Goal: Contribute content: Add original content to the website for others to see

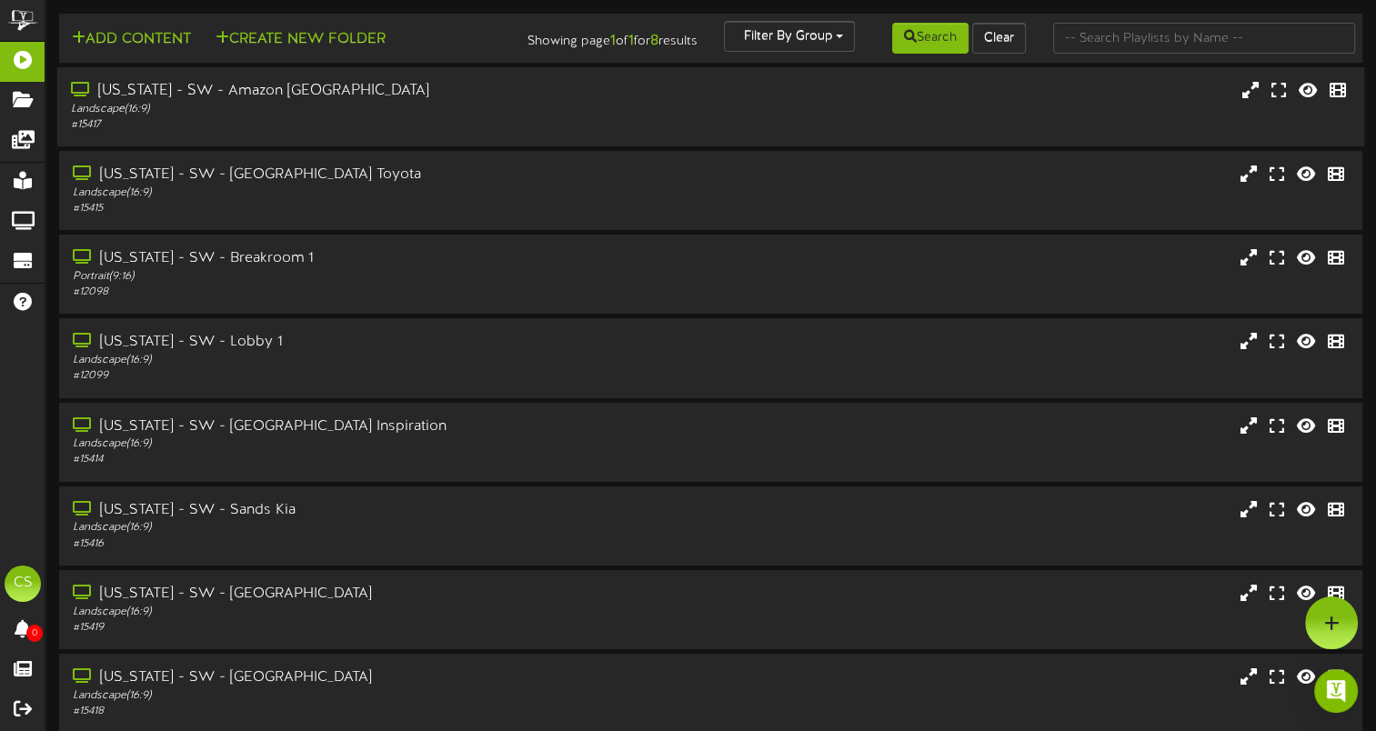
click at [395, 129] on div "# 15417" at bounding box center [330, 124] width 518 height 15
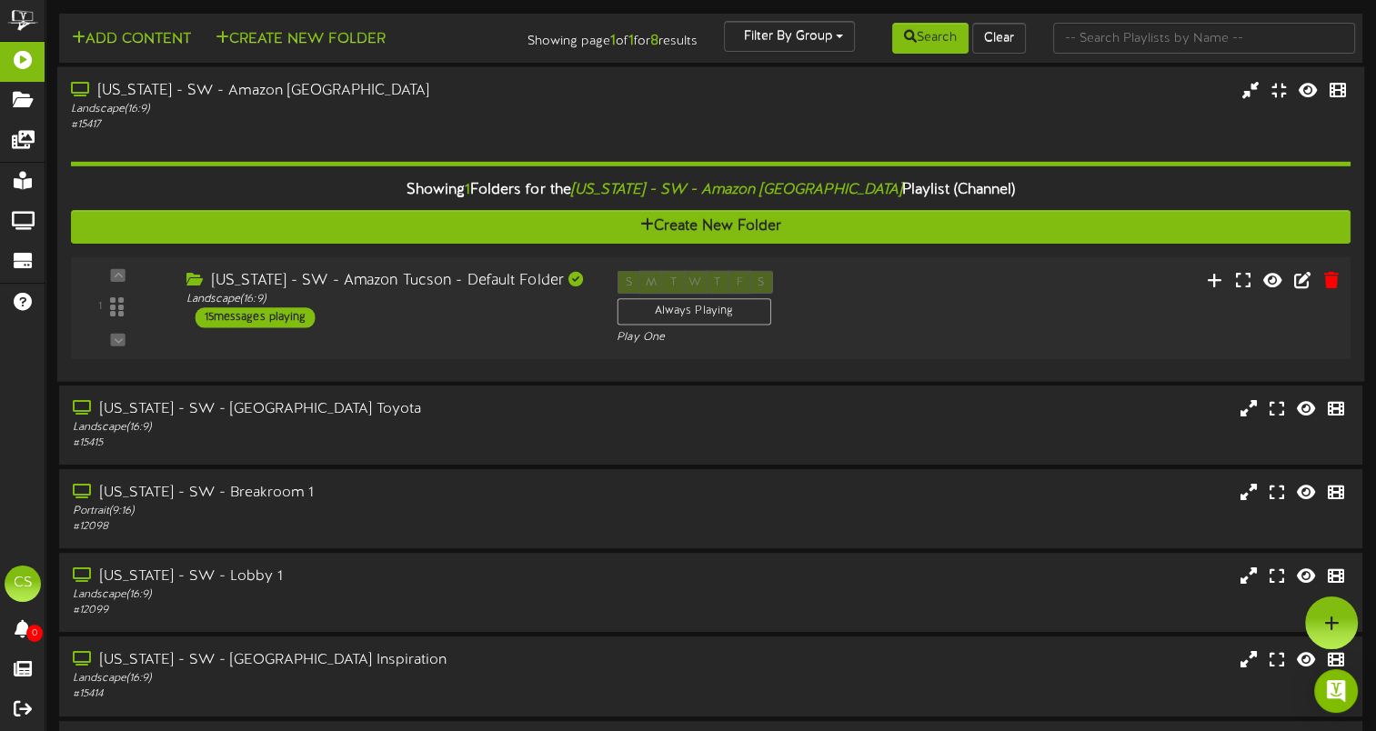
click at [415, 320] on div "[US_STATE] - SW - Amazon Tucson - Default Folder Landscape ( 16:9 ) 15 messages…" at bounding box center [387, 299] width 431 height 57
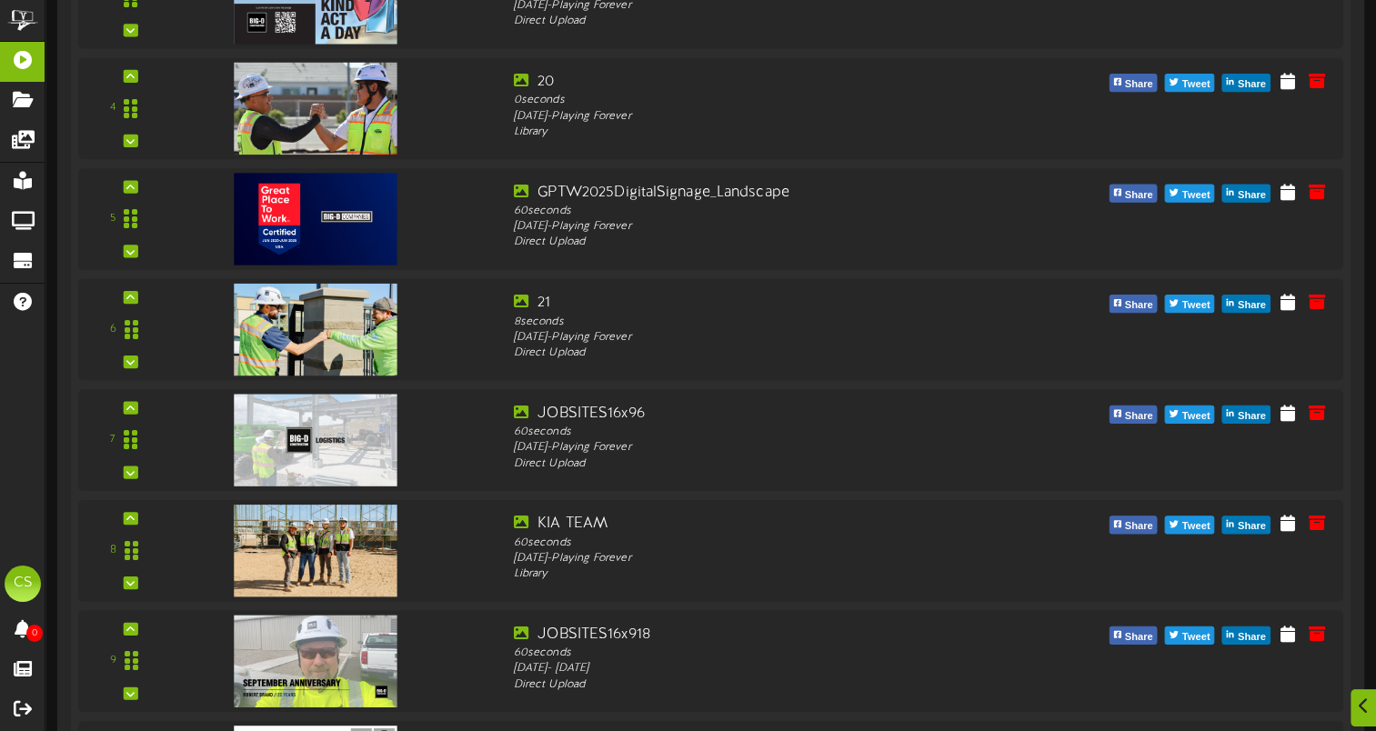
scroll to position [725, 0]
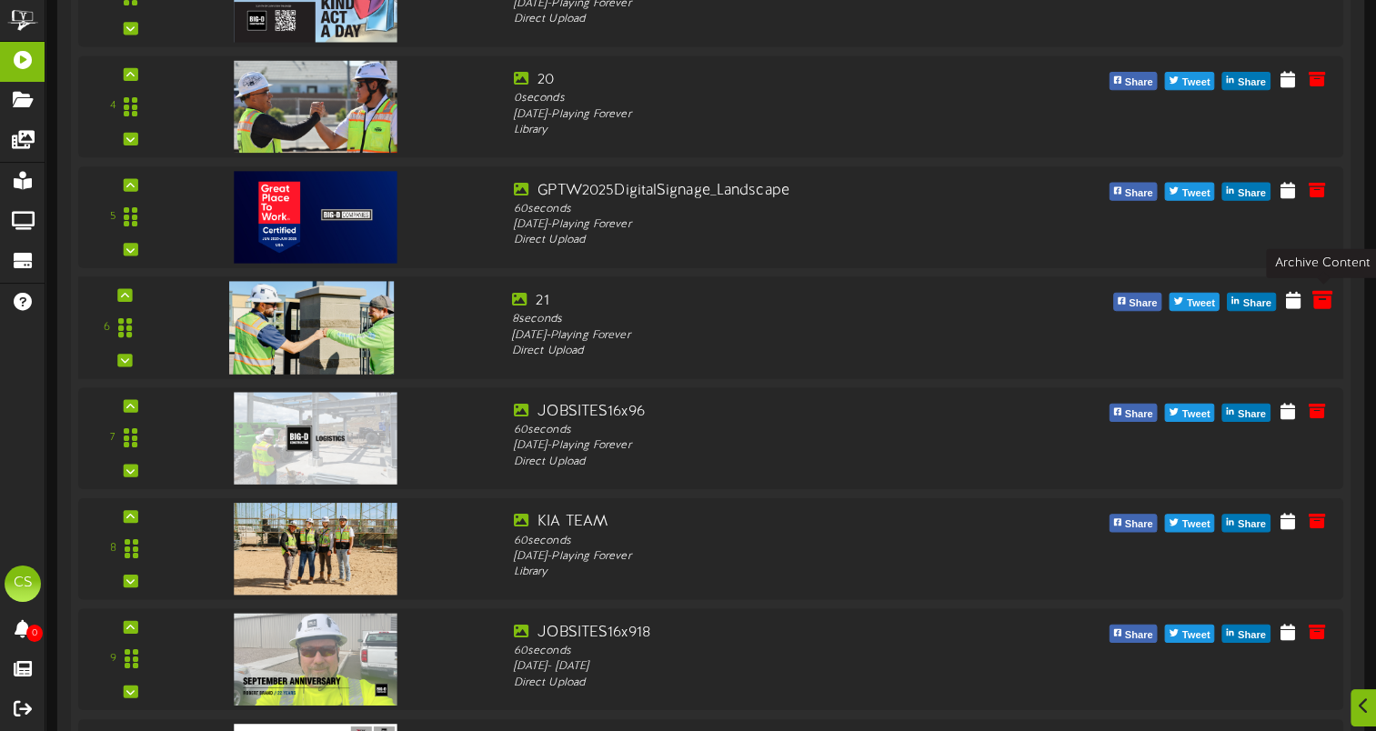
click at [1328, 300] on icon at bounding box center [1323, 299] width 20 height 20
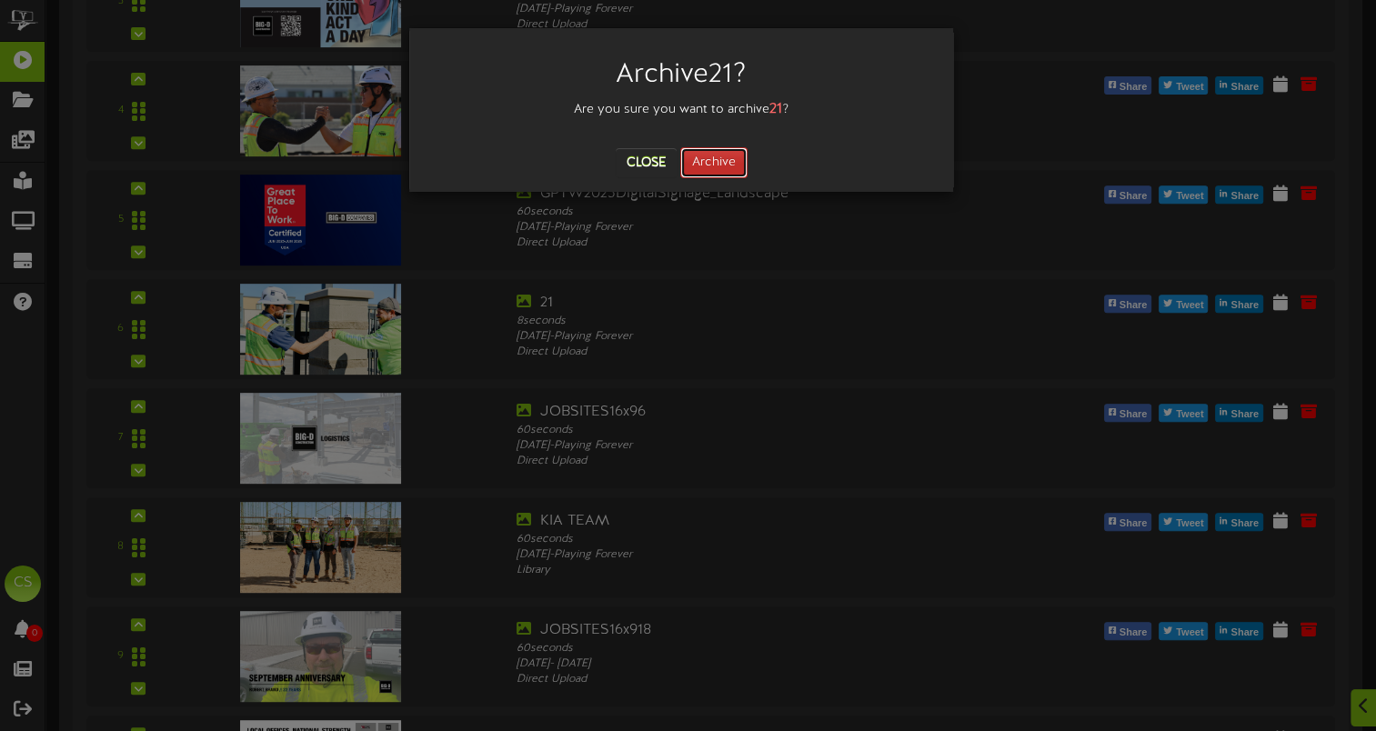
click at [720, 161] on button "Archive" at bounding box center [714, 162] width 67 height 31
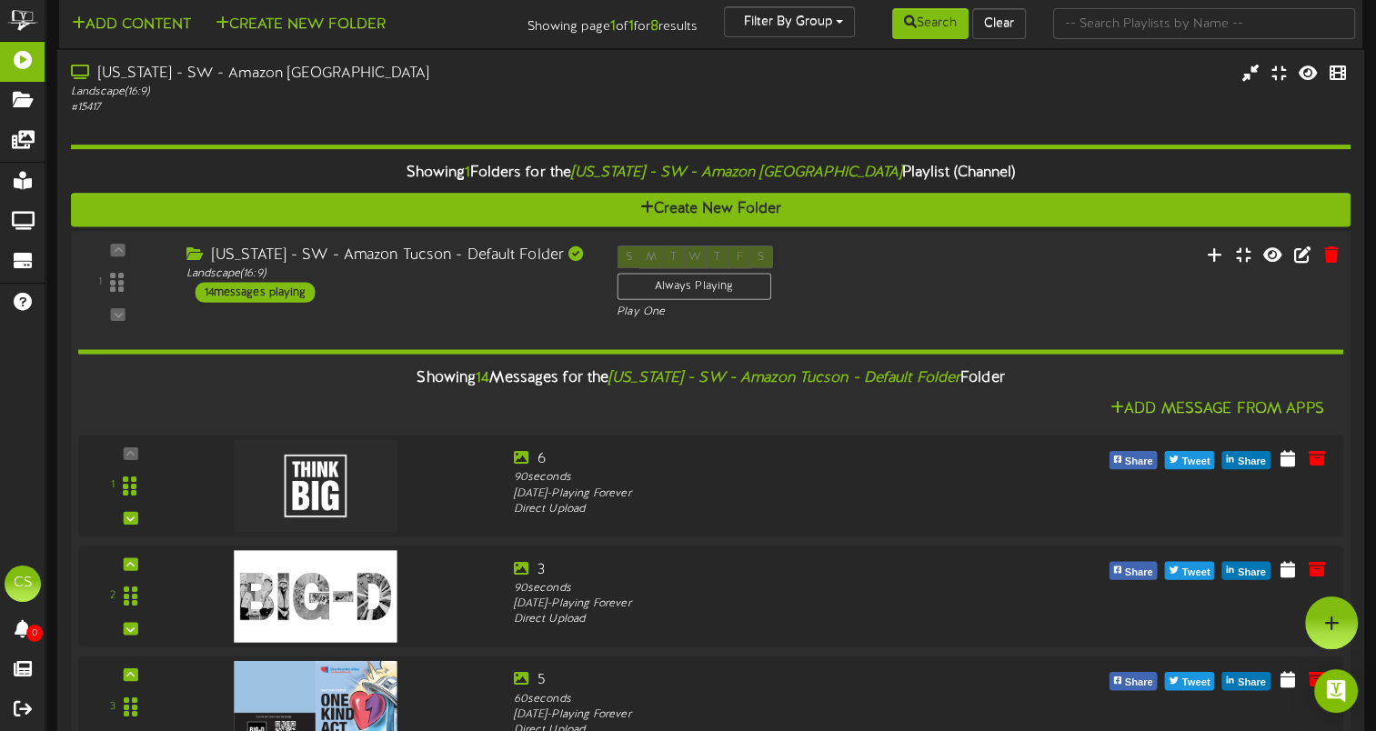
scroll to position [0, 0]
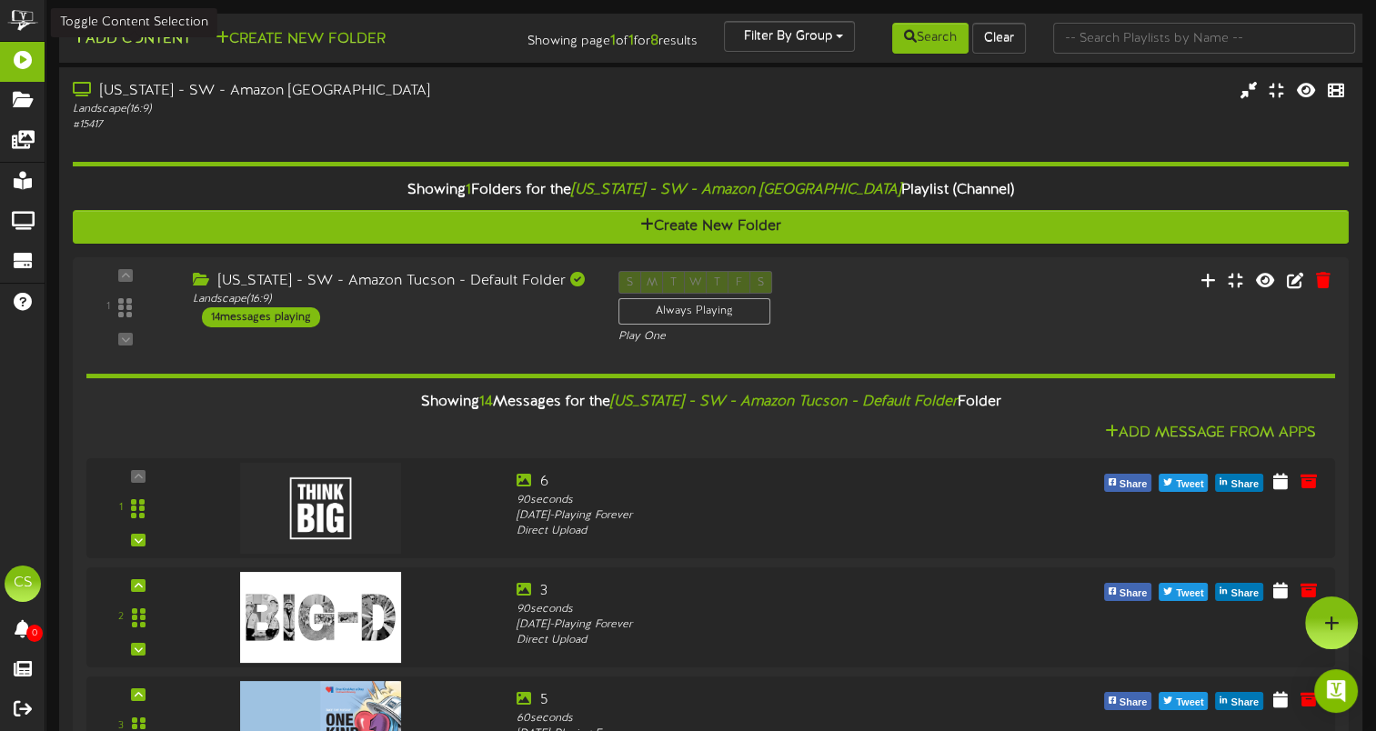
click at [162, 31] on button "Add Content" at bounding box center [131, 39] width 130 height 23
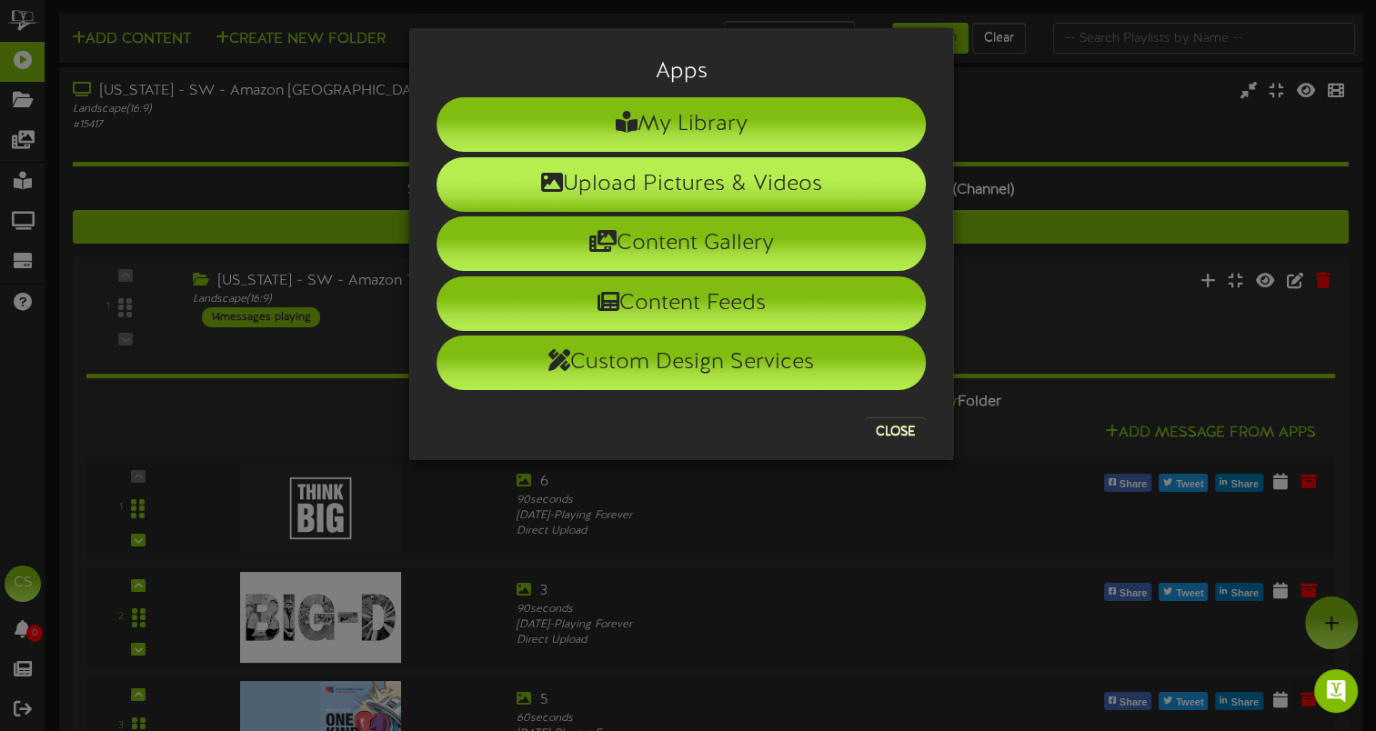
click at [750, 196] on li "Upload Pictures & Videos" at bounding box center [681, 184] width 489 height 55
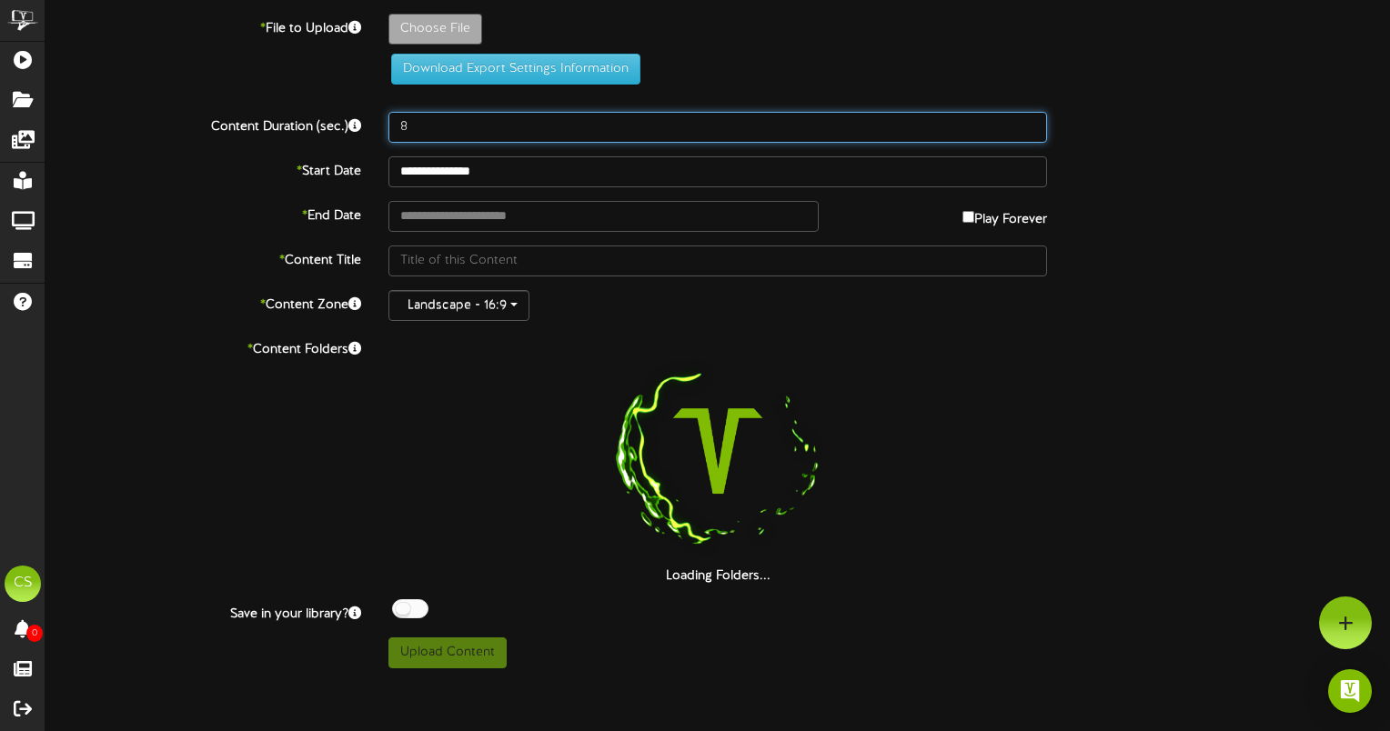
drag, startPoint x: 430, startPoint y: 131, endPoint x: 360, endPoint y: 126, distance: 70.3
click at [360, 126] on div "Content Duration (sec.) 8" at bounding box center [718, 127] width 1372 height 31
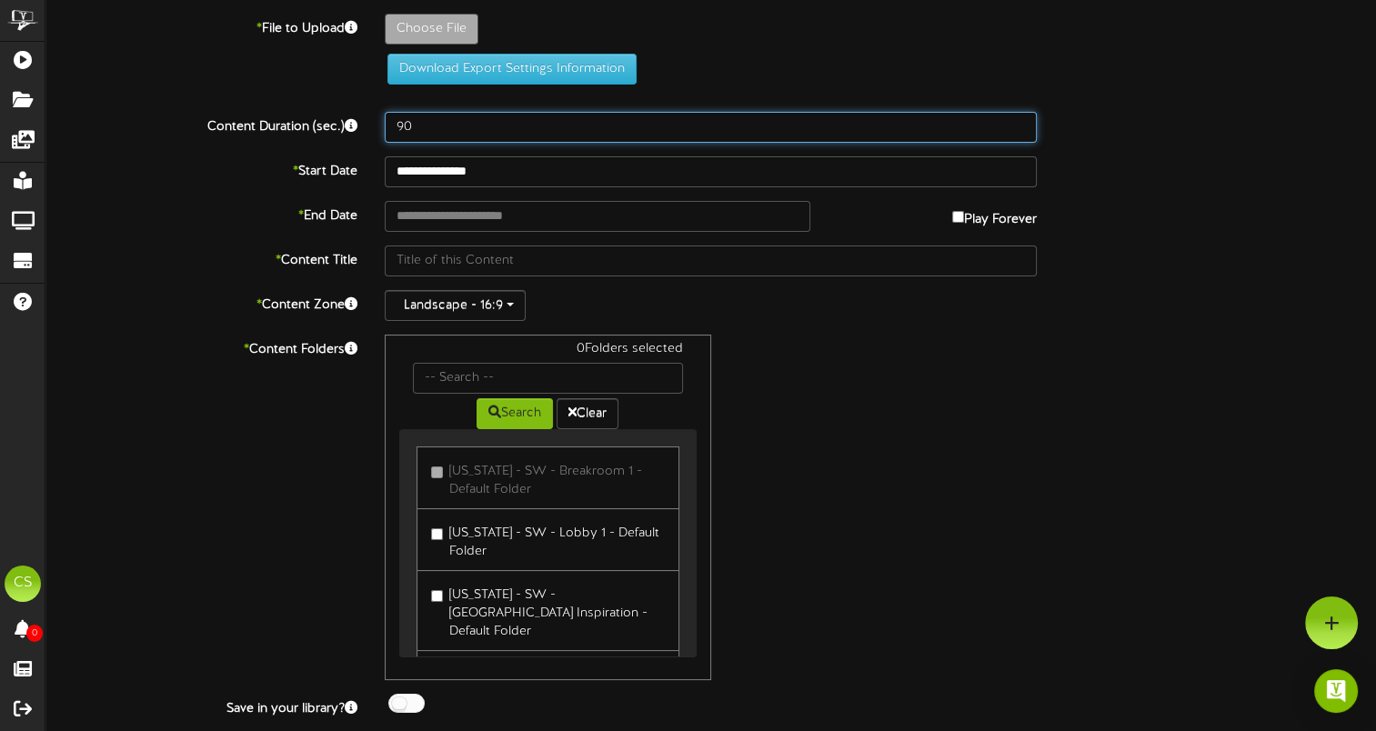
type input "90"
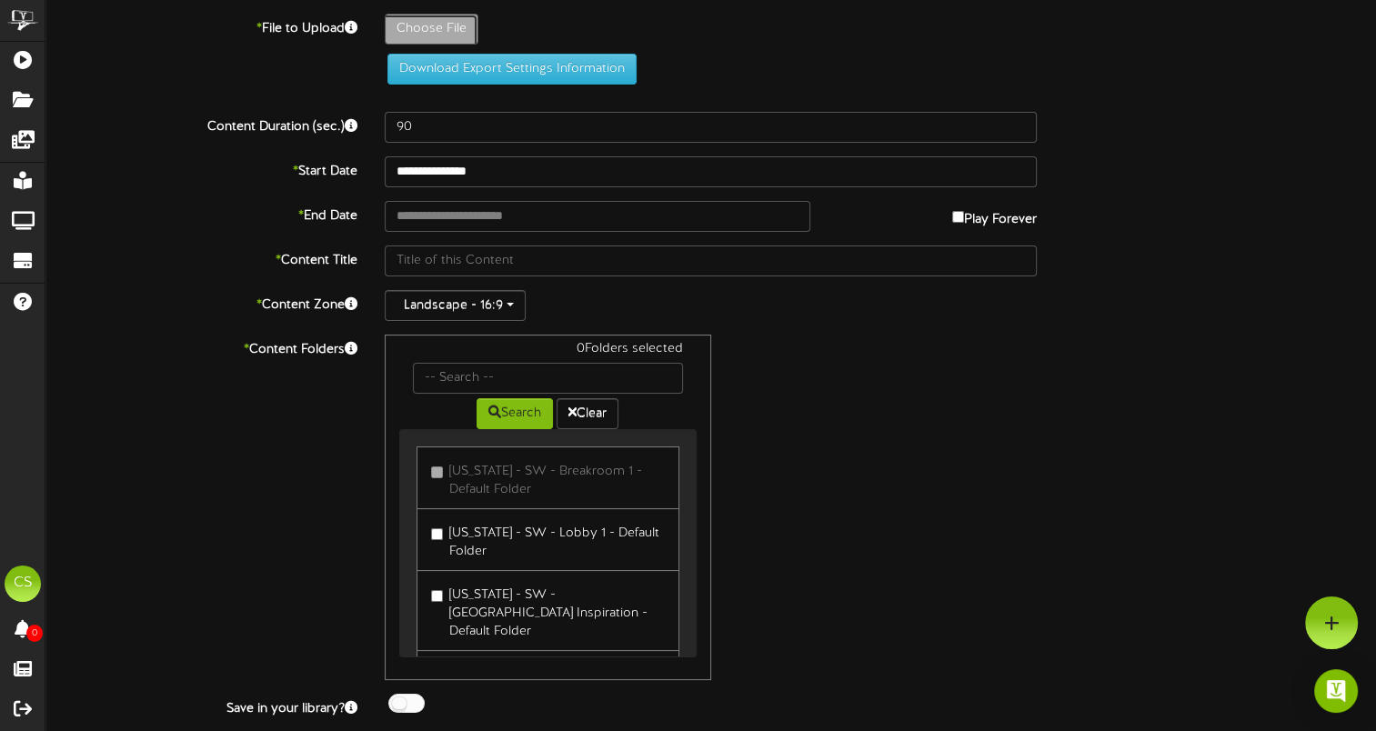
type input "**********"
type input "JOBSITES16x920"
click at [953, 213] on div "**********" at bounding box center [710, 389] width 1331 height 750
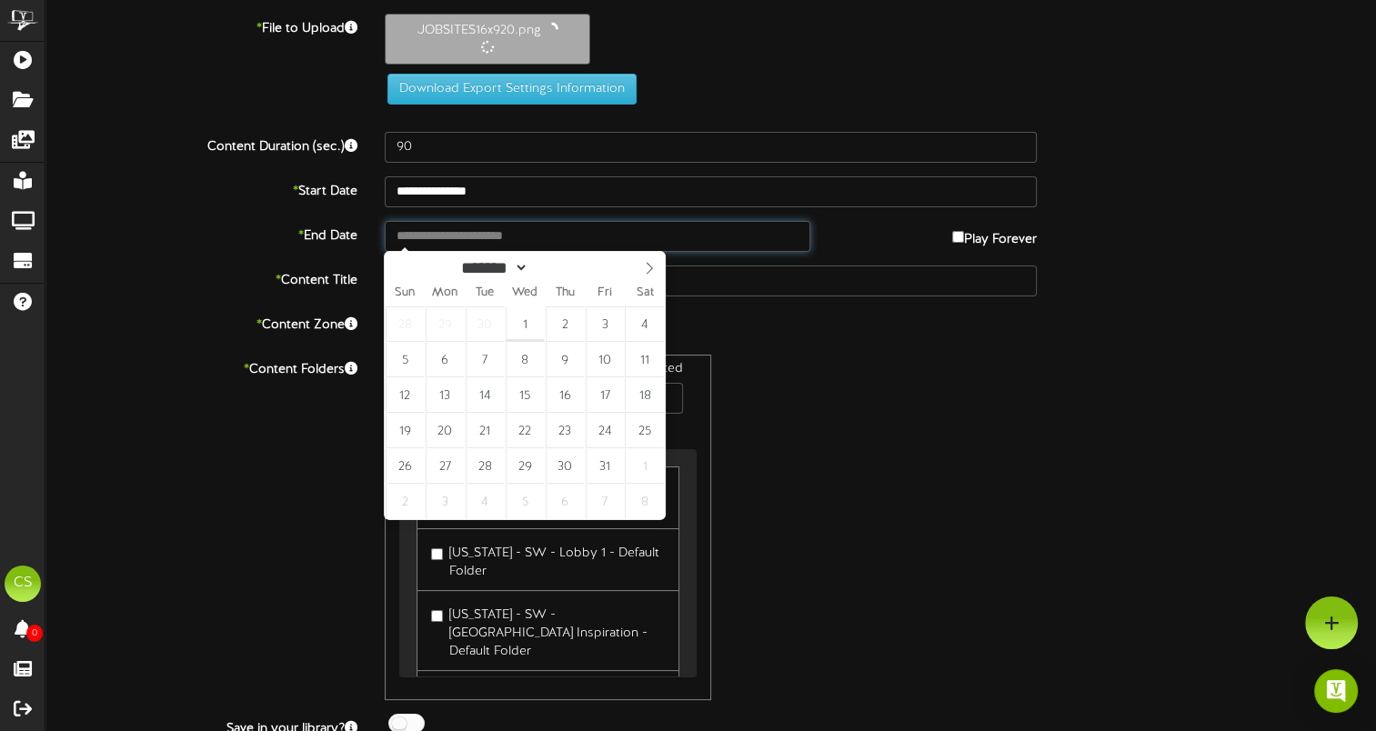
click at [570, 222] on input "text" at bounding box center [598, 236] width 426 height 31
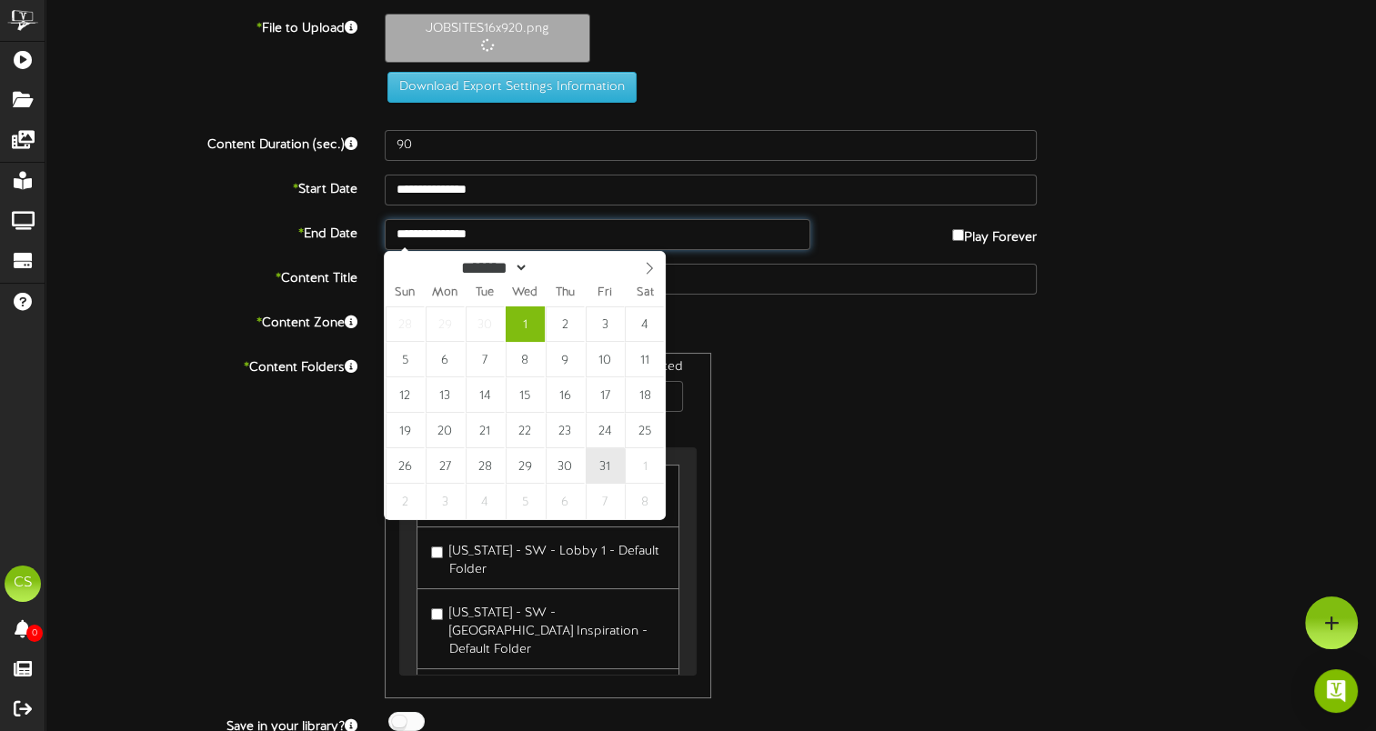
type input "**********"
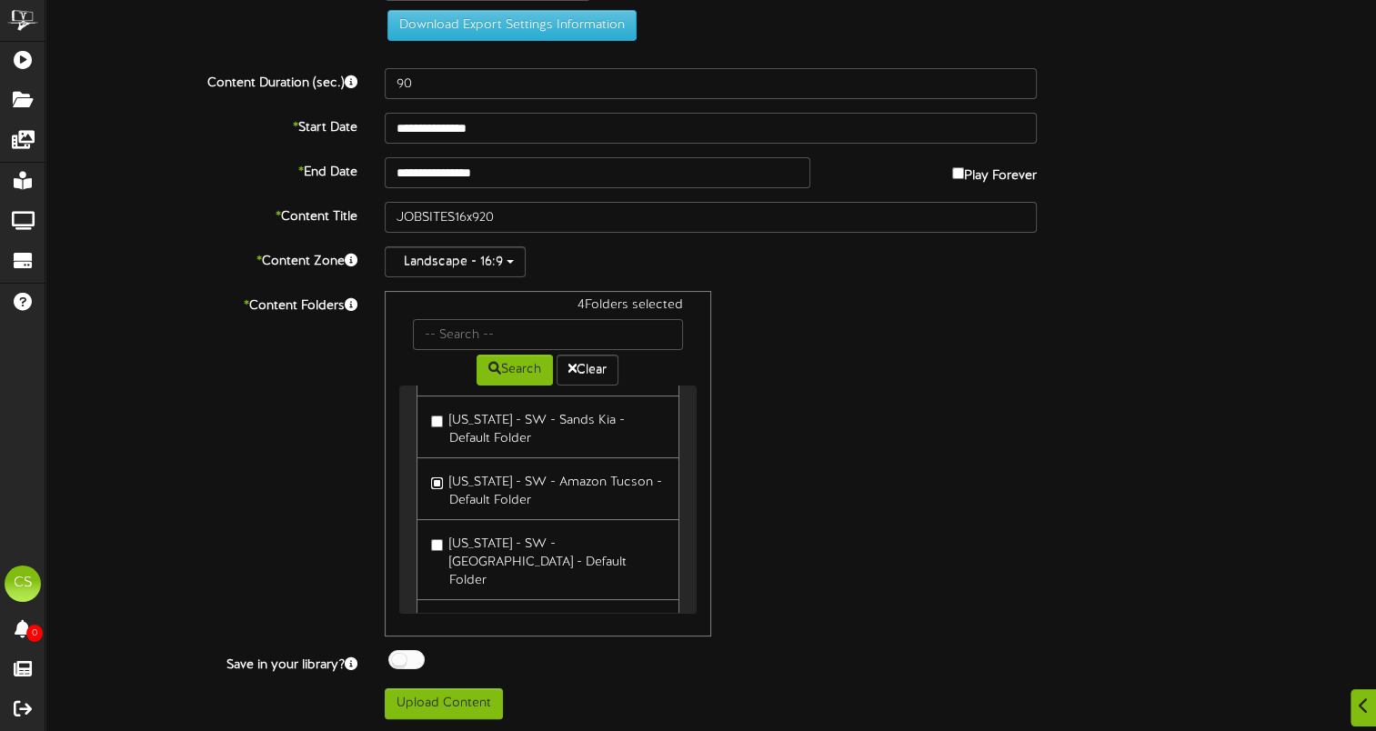
scroll to position [318, 0]
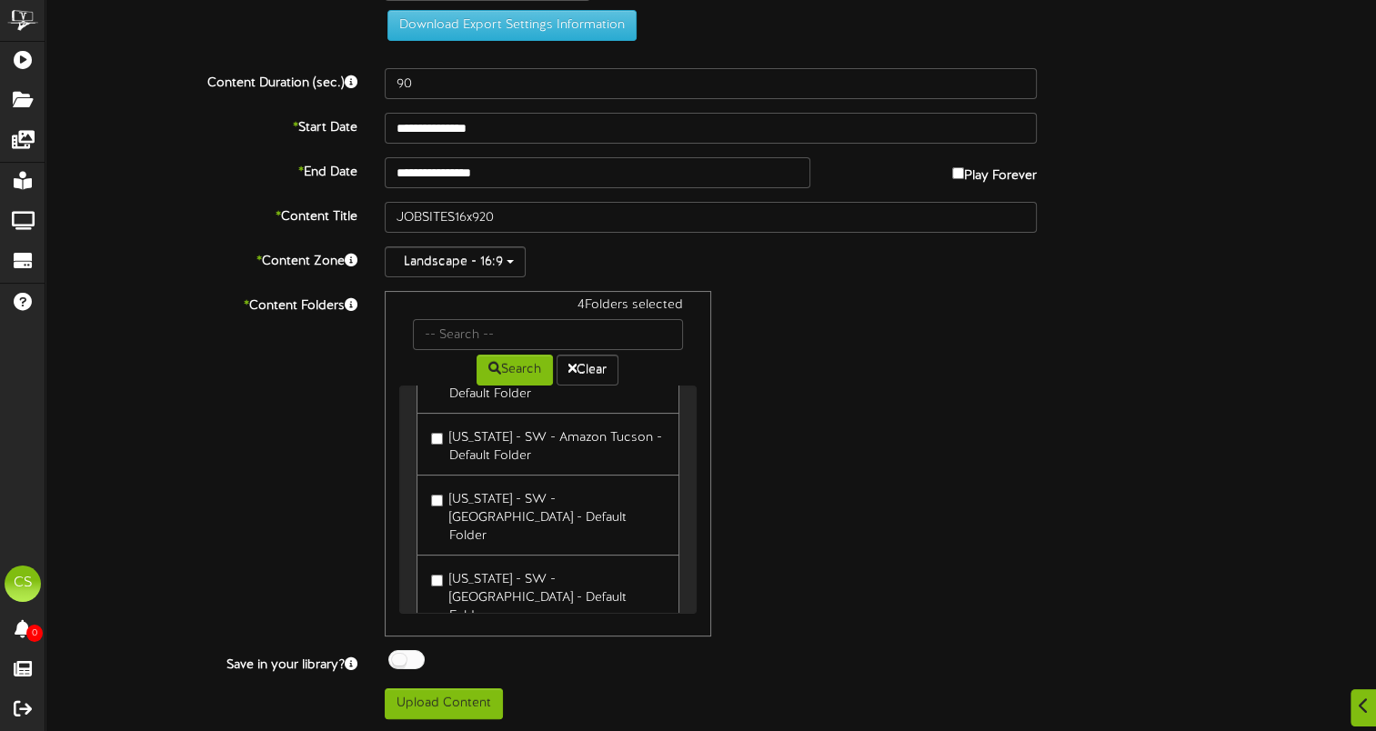
click at [406, 651] on div at bounding box center [406, 659] width 36 height 19
click at [445, 696] on button "Upload Content" at bounding box center [444, 704] width 118 height 31
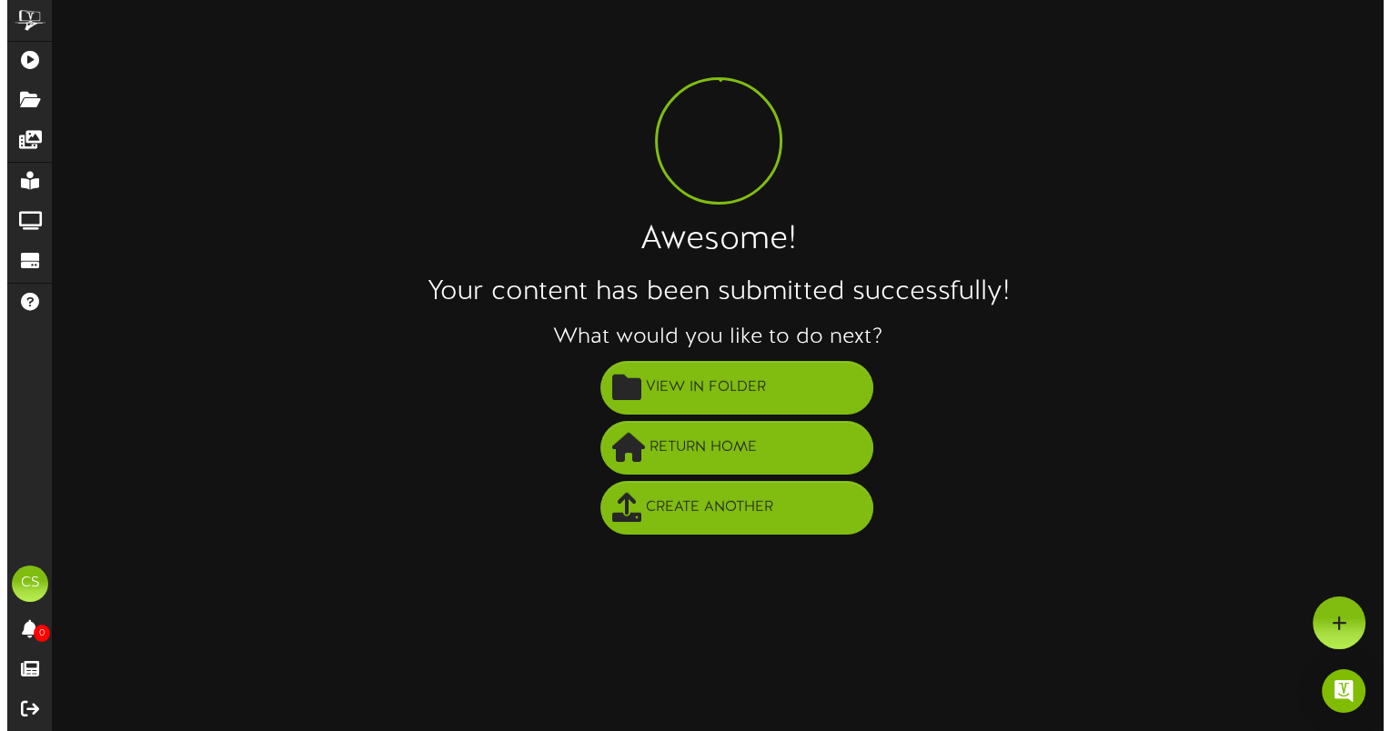
scroll to position [0, 0]
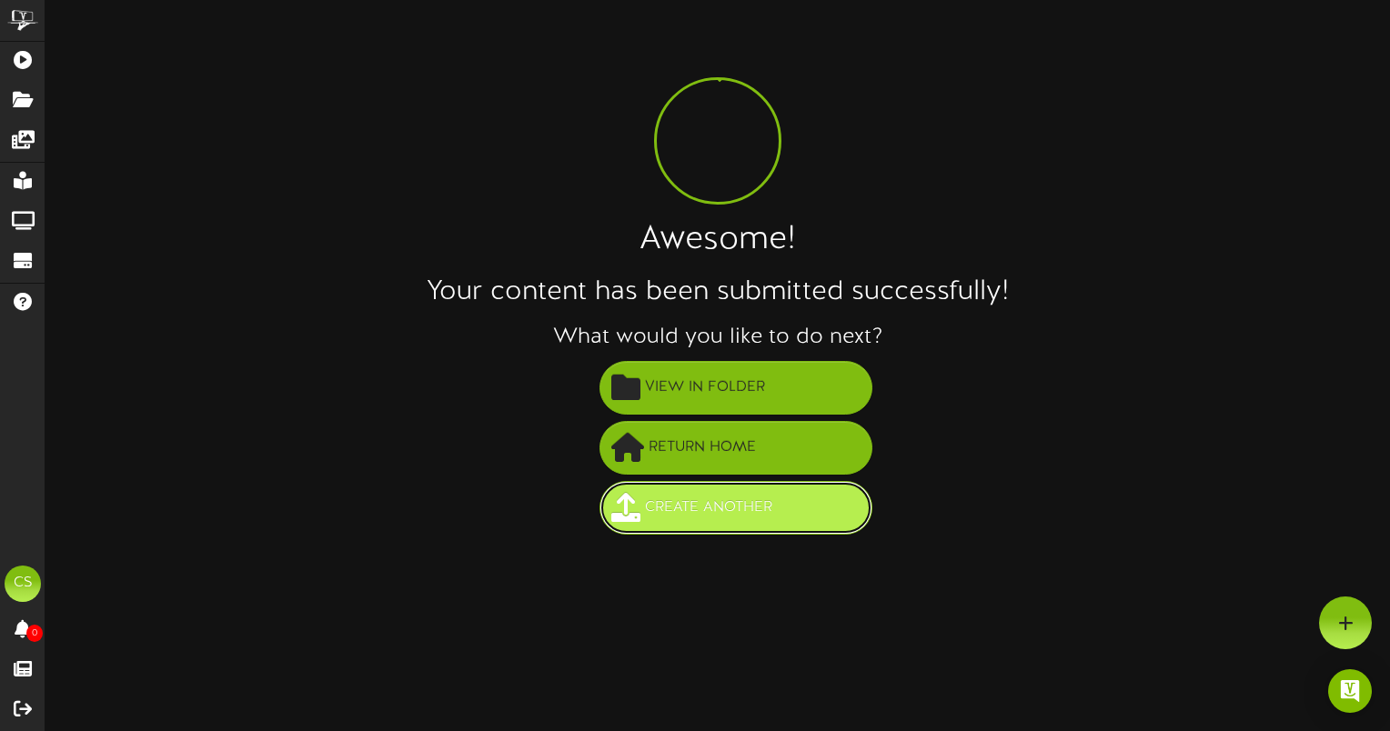
click at [751, 499] on span "Create Another" at bounding box center [708, 508] width 136 height 30
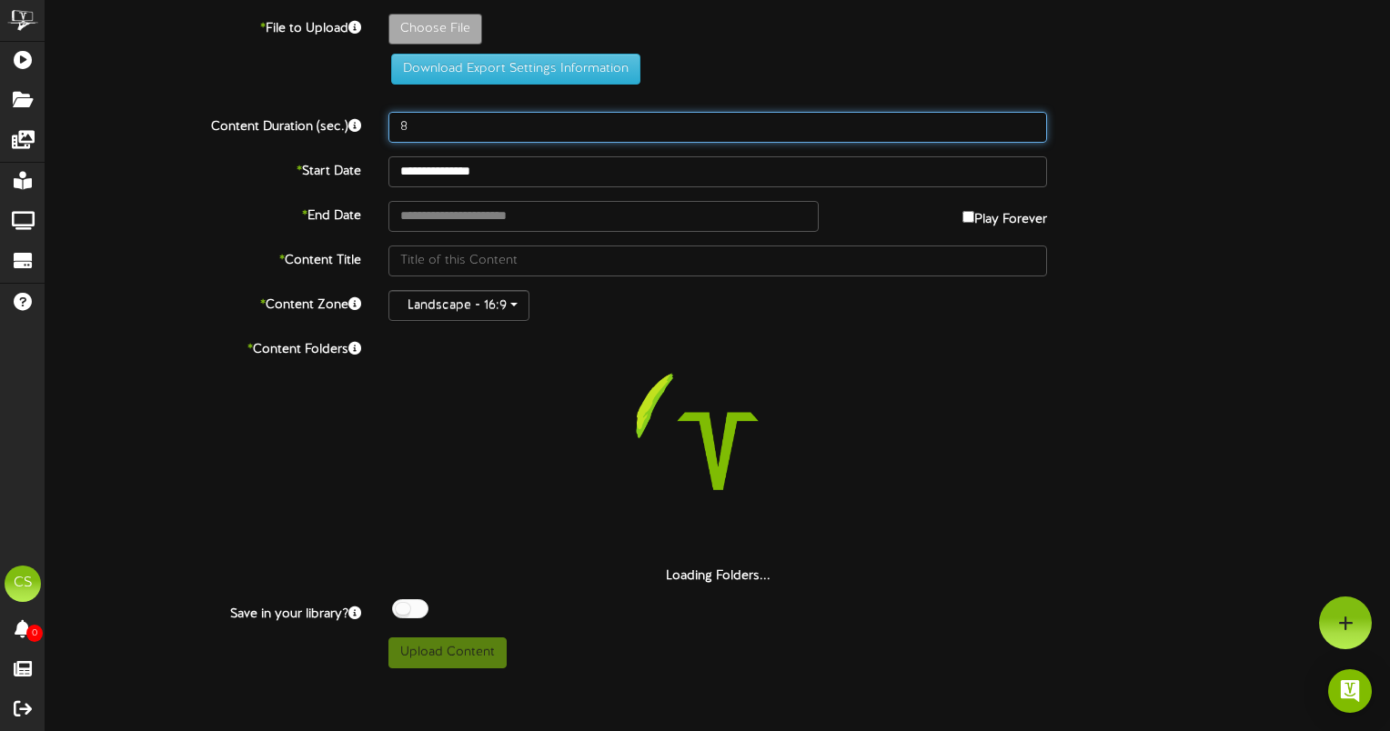
drag, startPoint x: 393, startPoint y: 127, endPoint x: 368, endPoint y: 126, distance: 25.5
click at [368, 126] on div "Content Duration (sec.) 8" at bounding box center [718, 127] width 1372 height 31
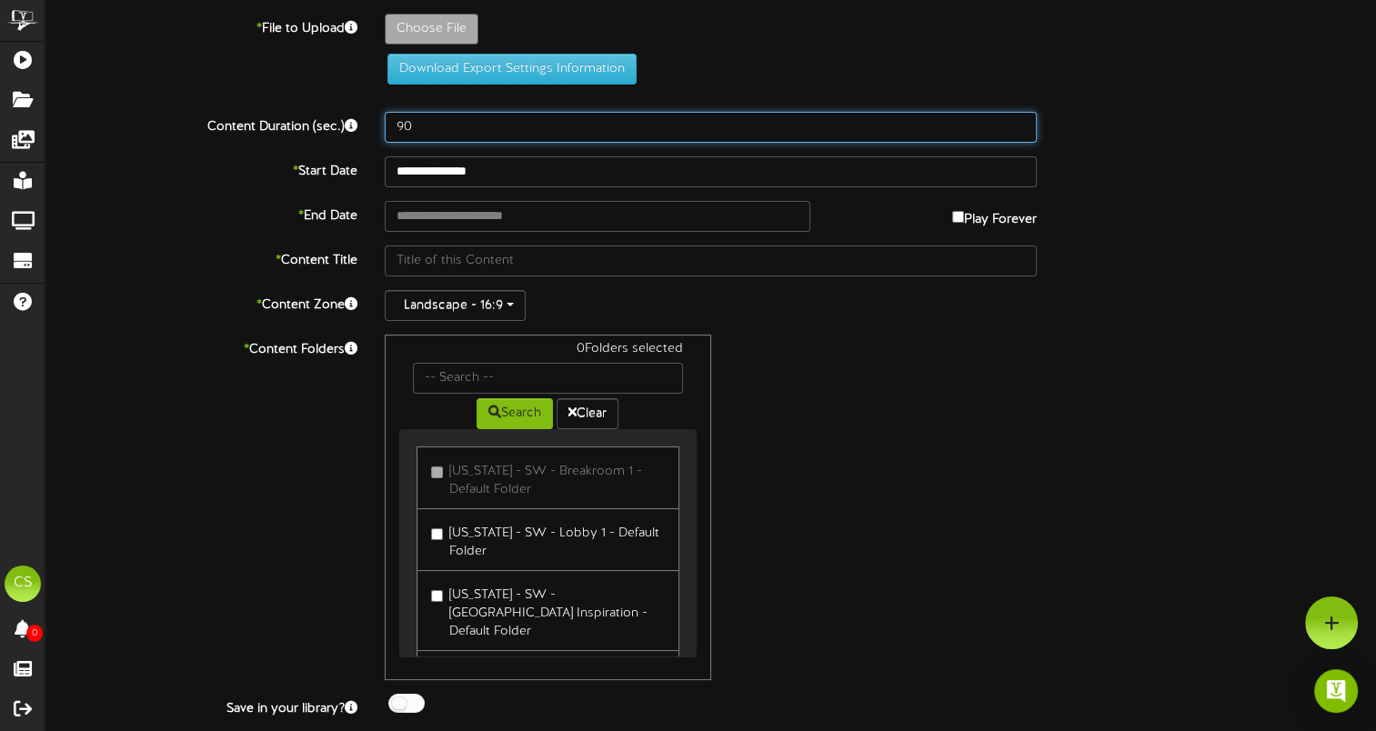
type input "90"
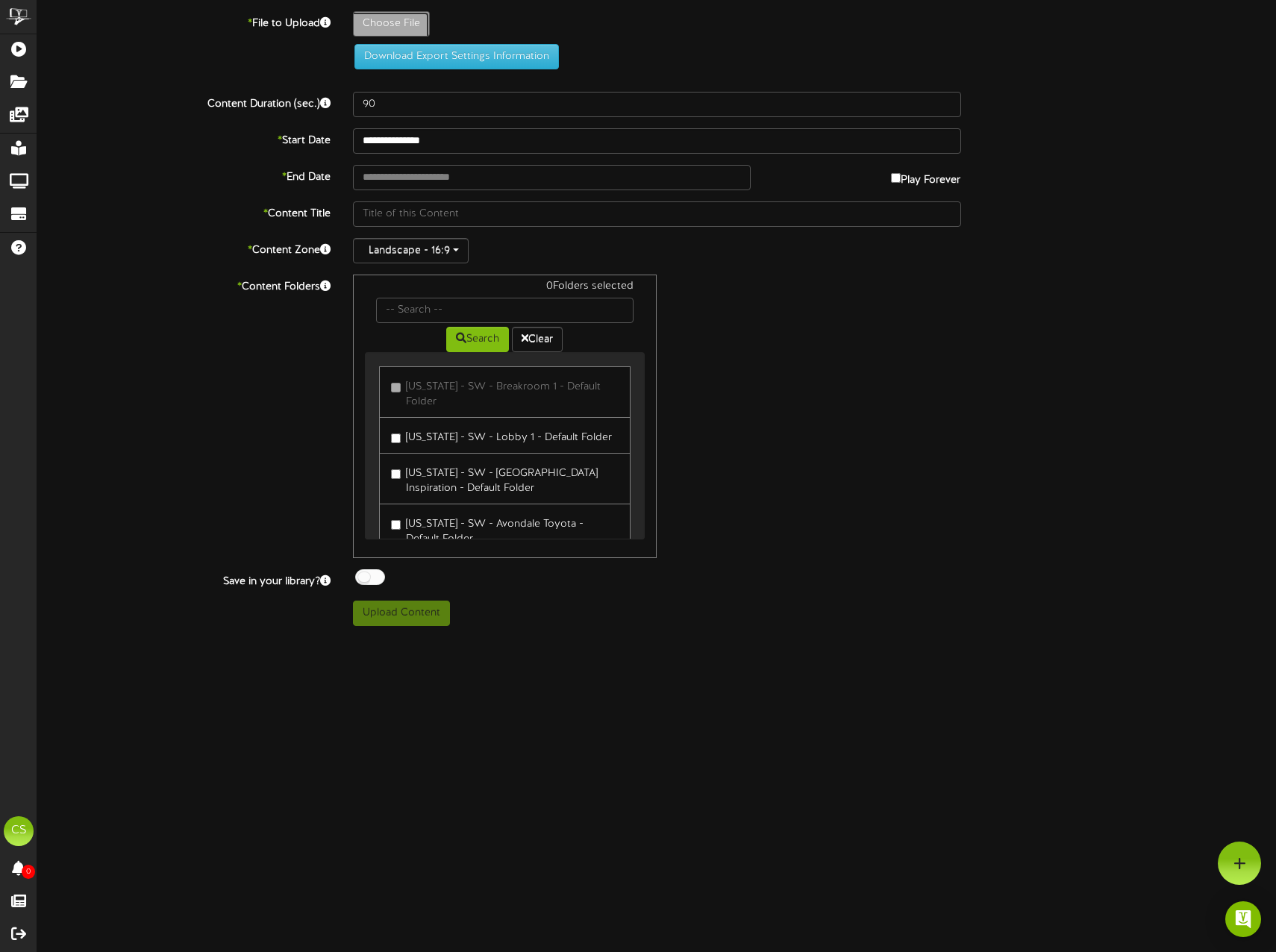
type input "**********"
type input "breakroom9X169x16in12"
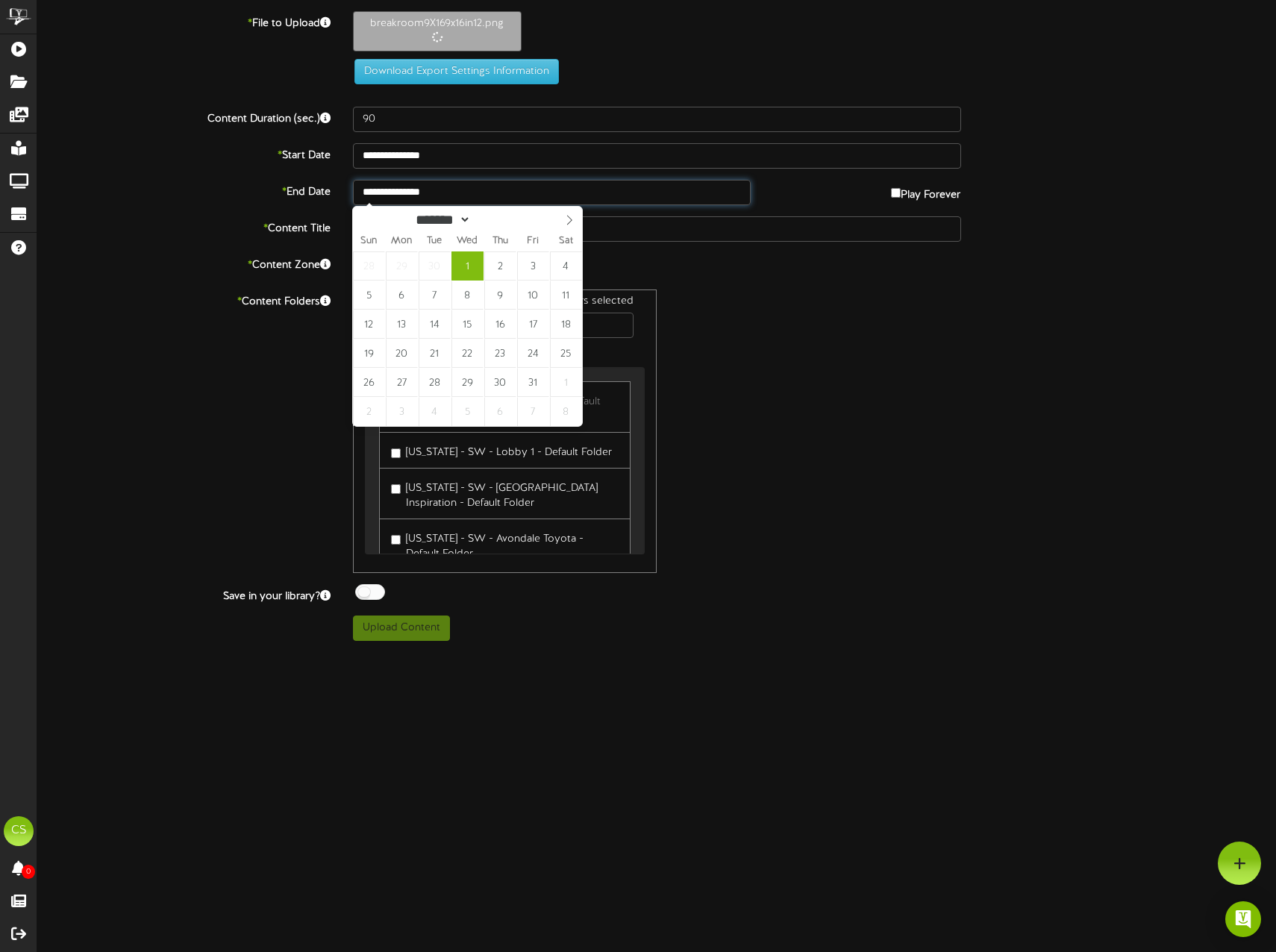
click at [741, 194] on input "**********" at bounding box center [551, 192] width 398 height 25
type input "**********"
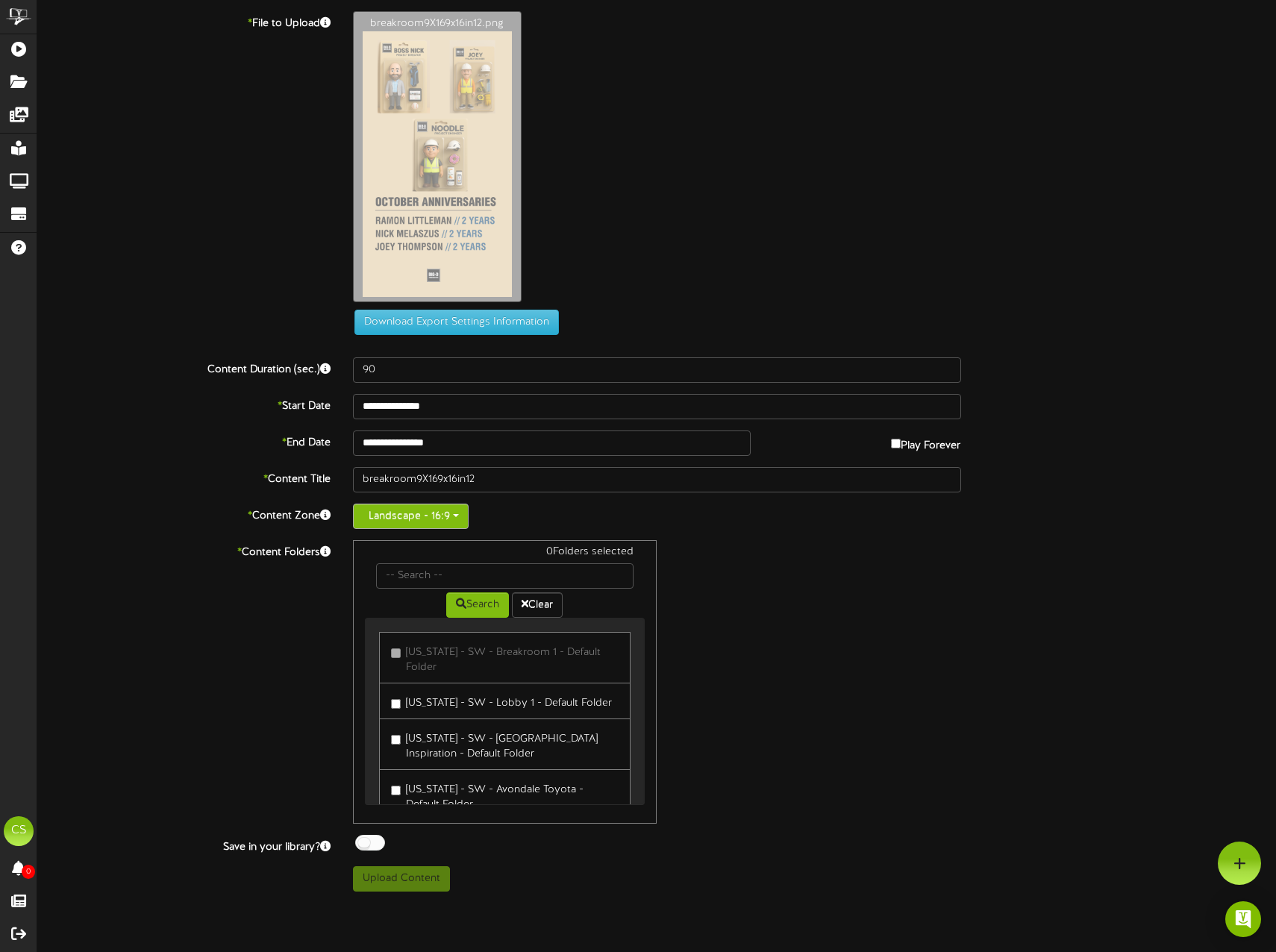
click at [420, 515] on button "Landscape - 16:9" at bounding box center [410, 516] width 116 height 25
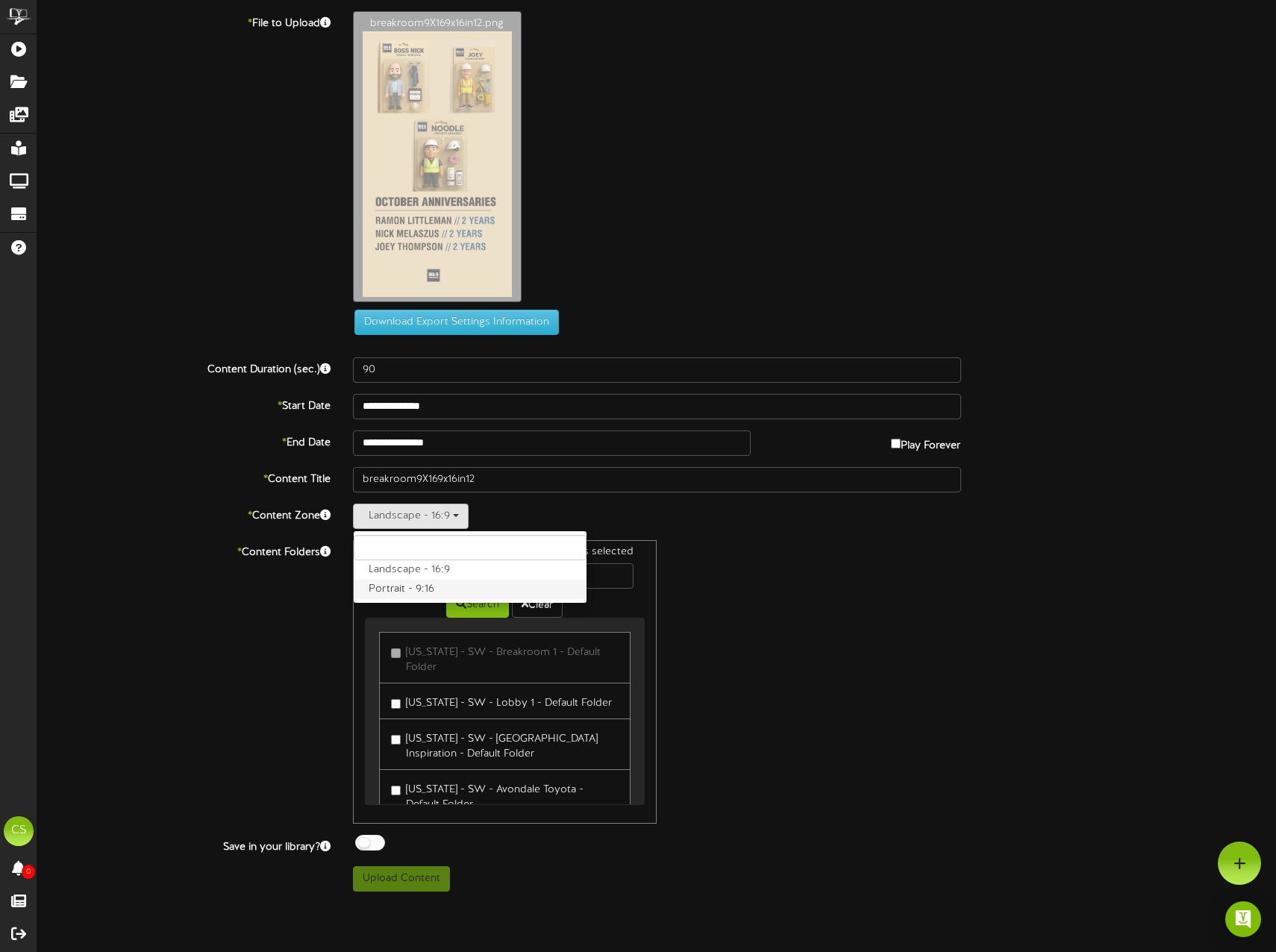
click at [418, 586] on label "Portrait - 9:16" at bounding box center [470, 590] width 233 height 20
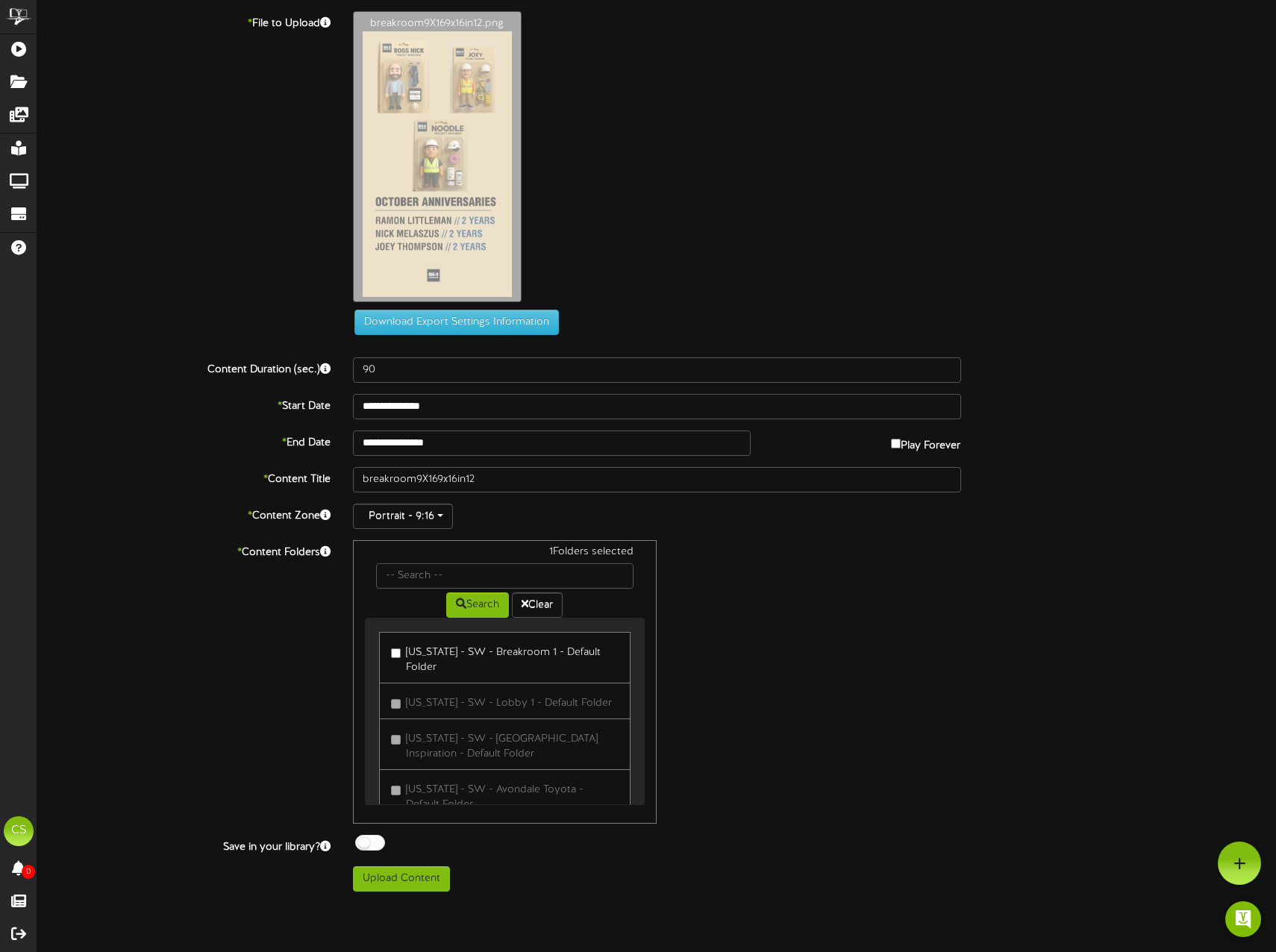
click at [364, 599] on div at bounding box center [370, 842] width 30 height 16
click at [413, 599] on button "Upload Content" at bounding box center [401, 878] width 97 height 25
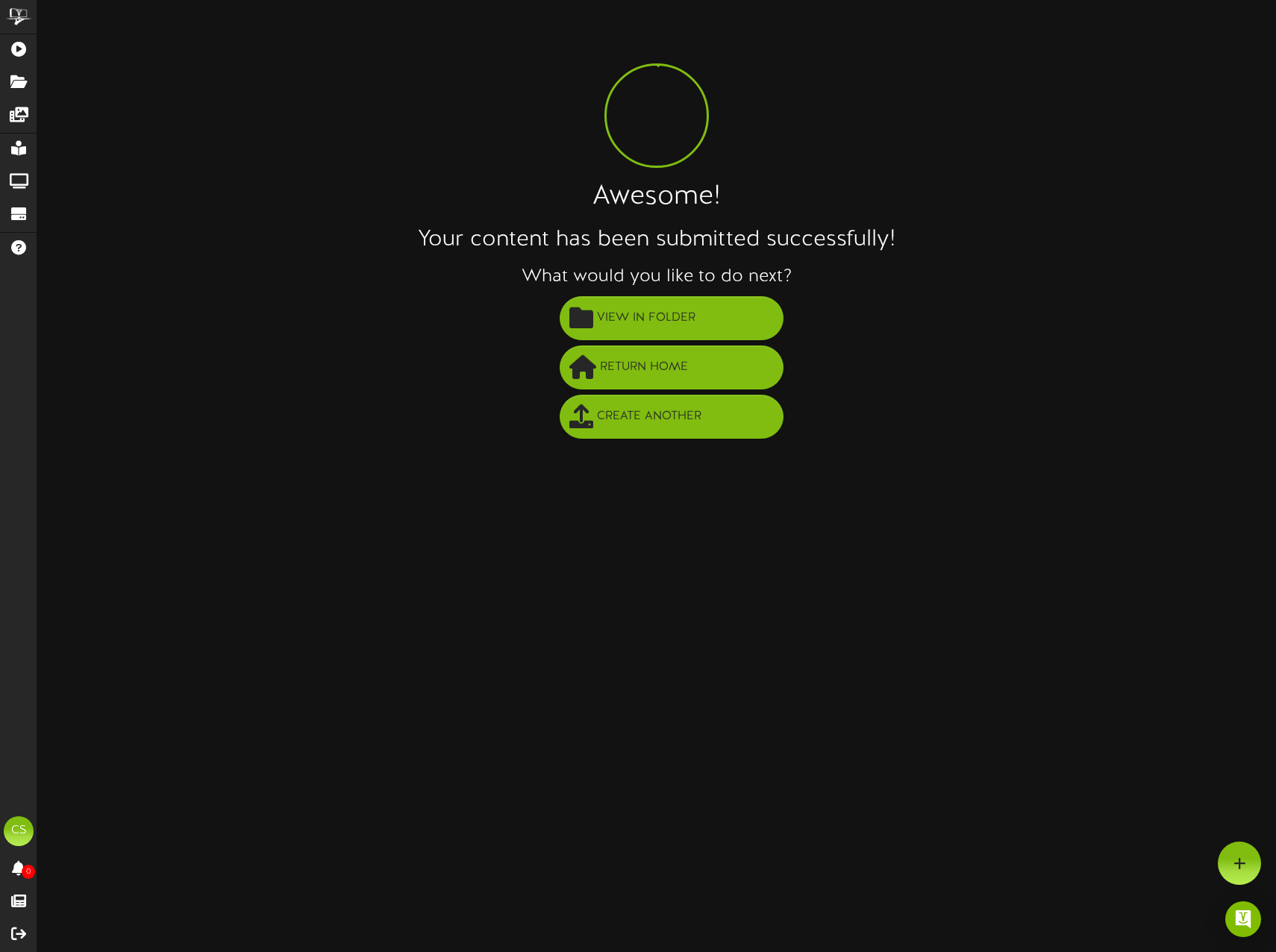
click at [185, 432] on li "Create Another" at bounding box center [672, 417] width 1209 height 49
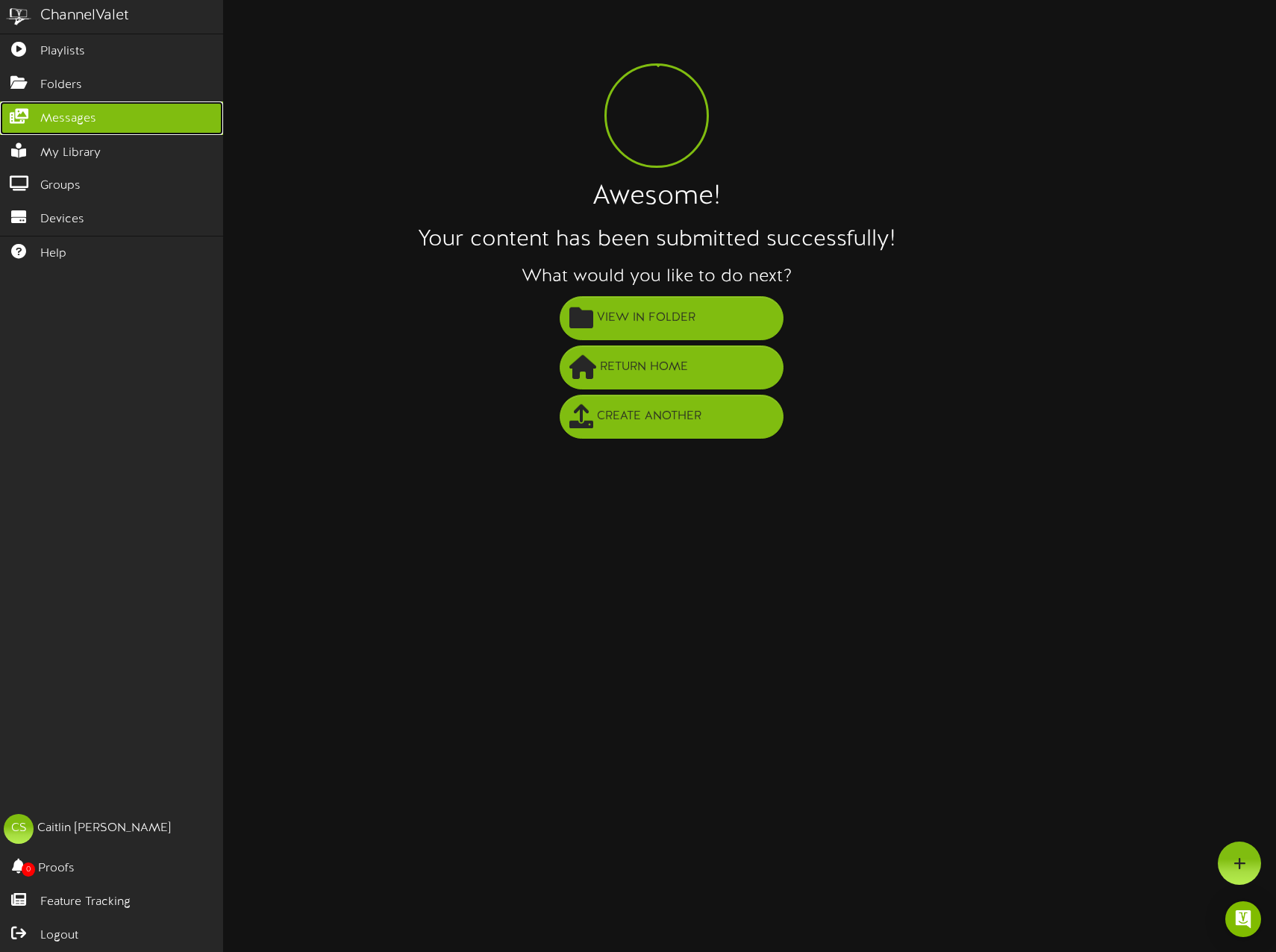
click at [72, 118] on span "Messages" at bounding box center [68, 119] width 56 height 17
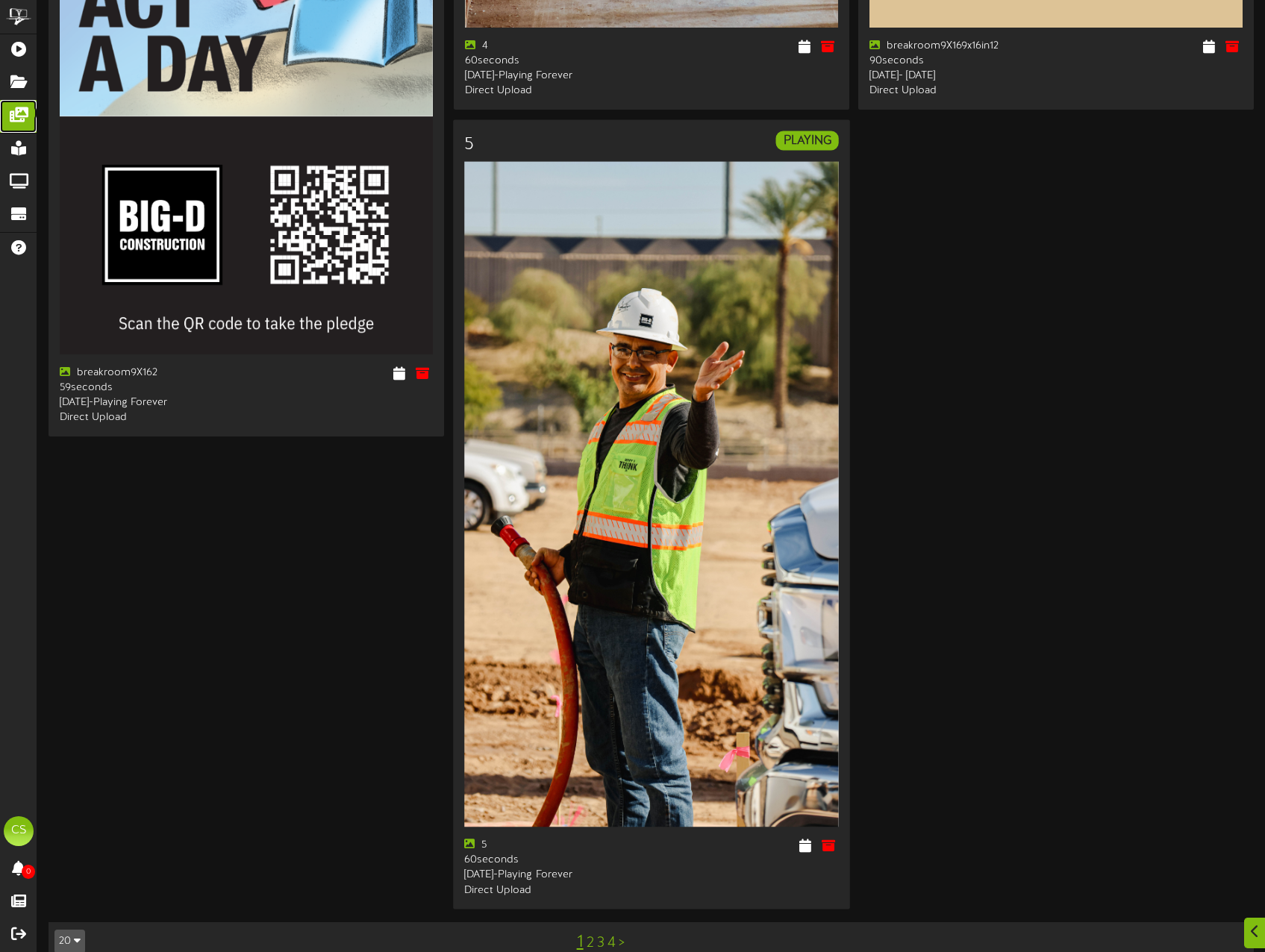
scroll to position [4773, 0]
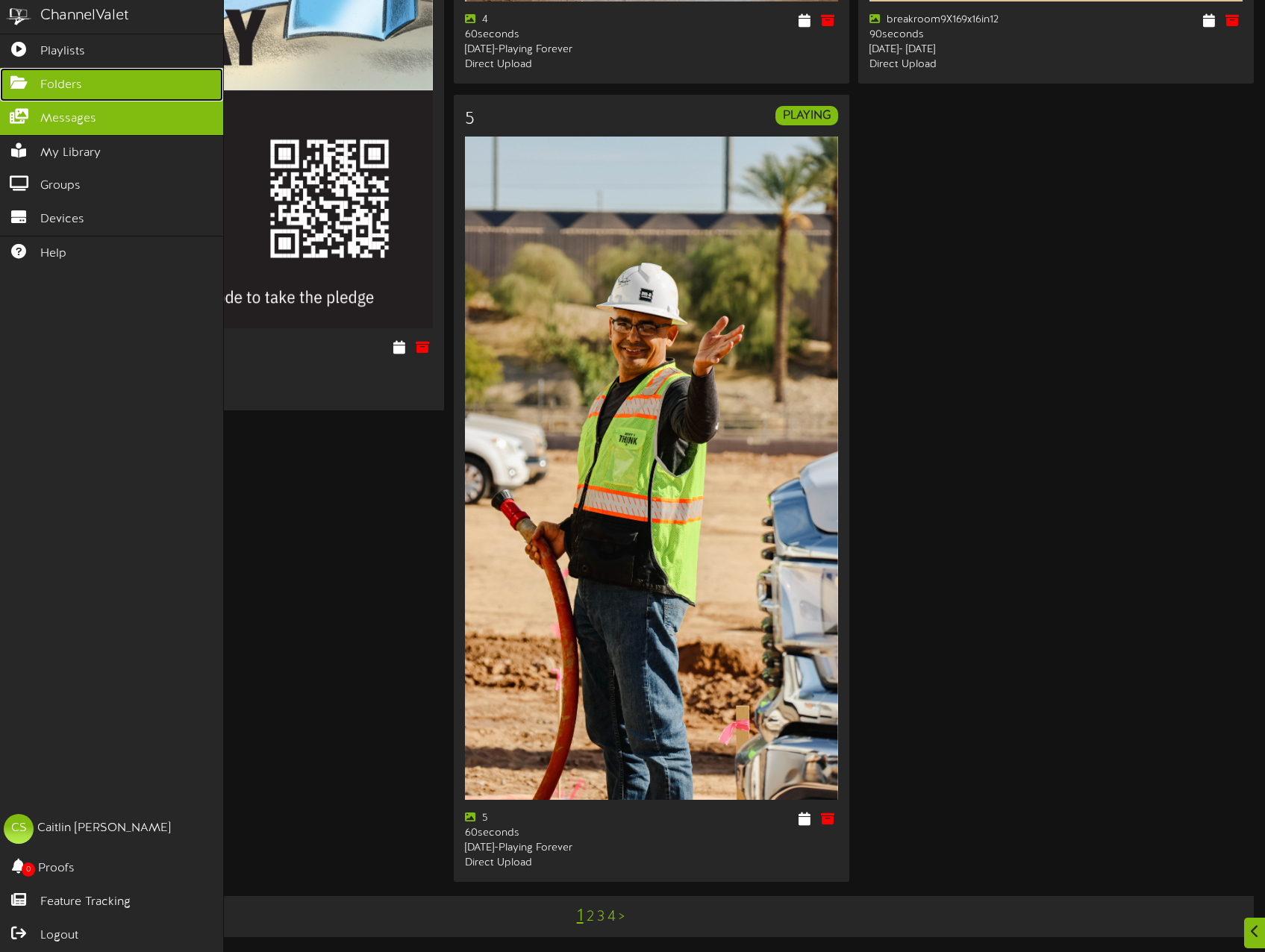
click at [91, 83] on link "Folders" at bounding box center [112, 84] width 223 height 34
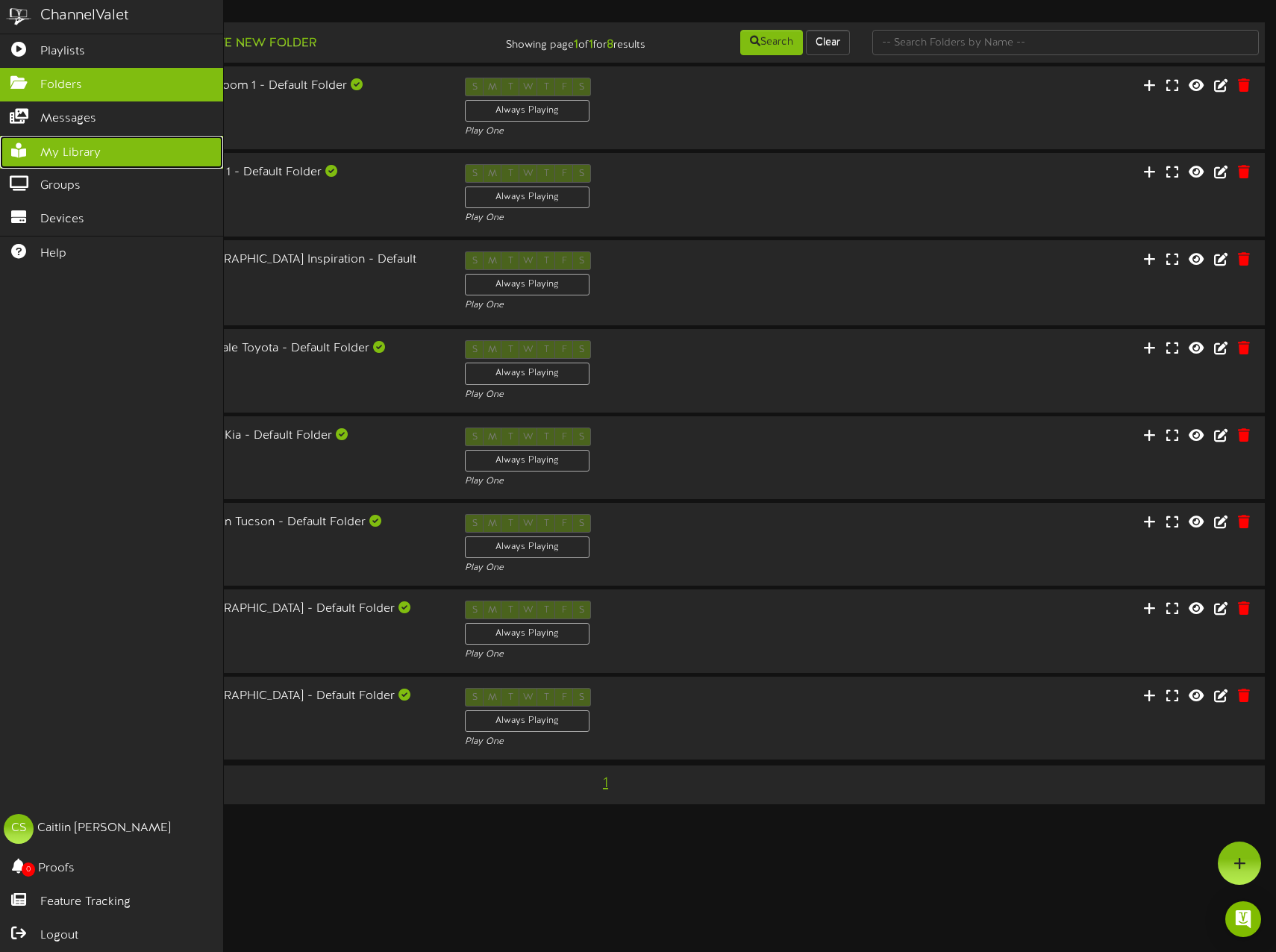
click at [76, 148] on span "My Library" at bounding box center [71, 153] width 61 height 17
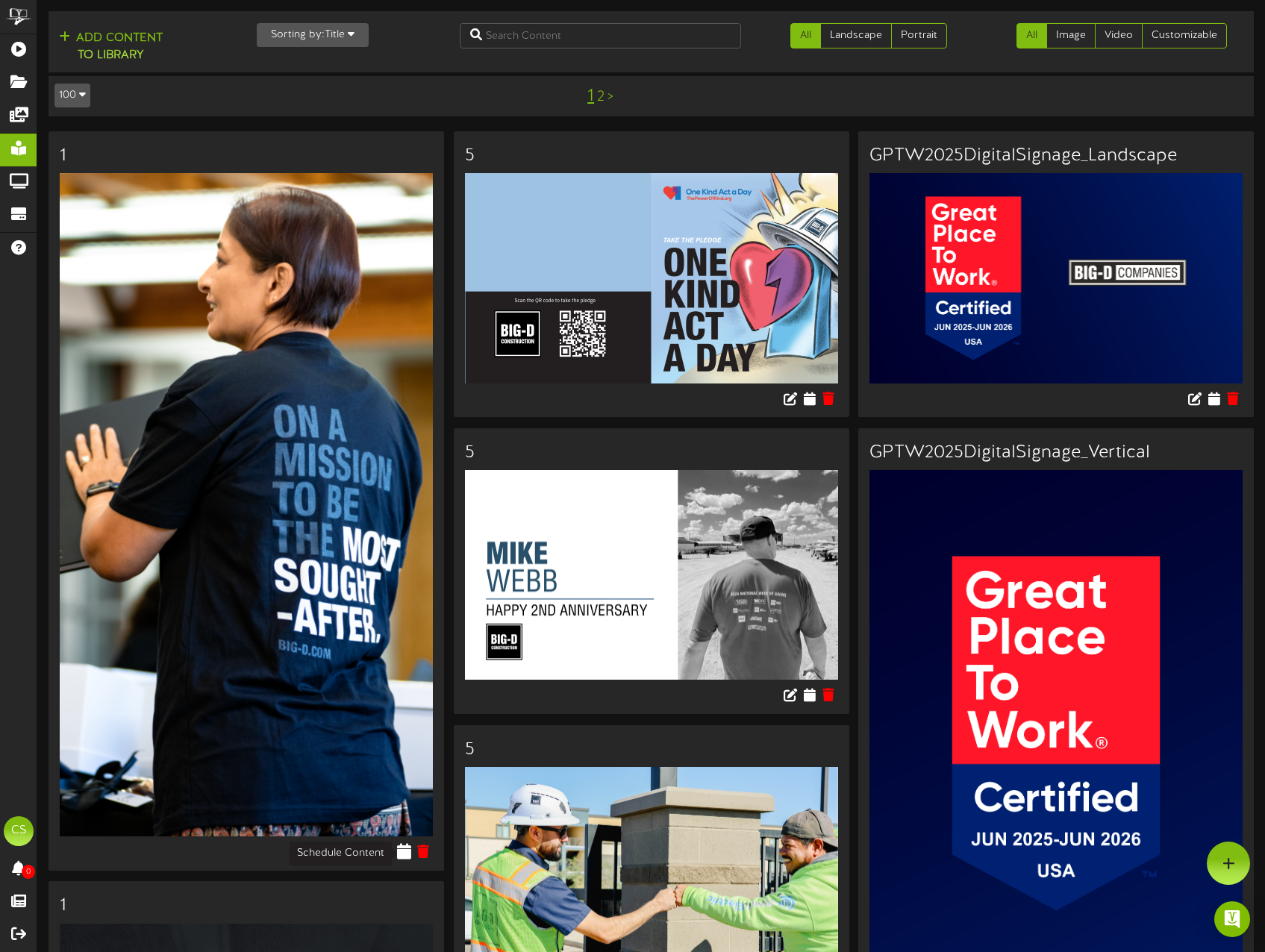
click at [405, 599] on icon at bounding box center [404, 851] width 14 height 16
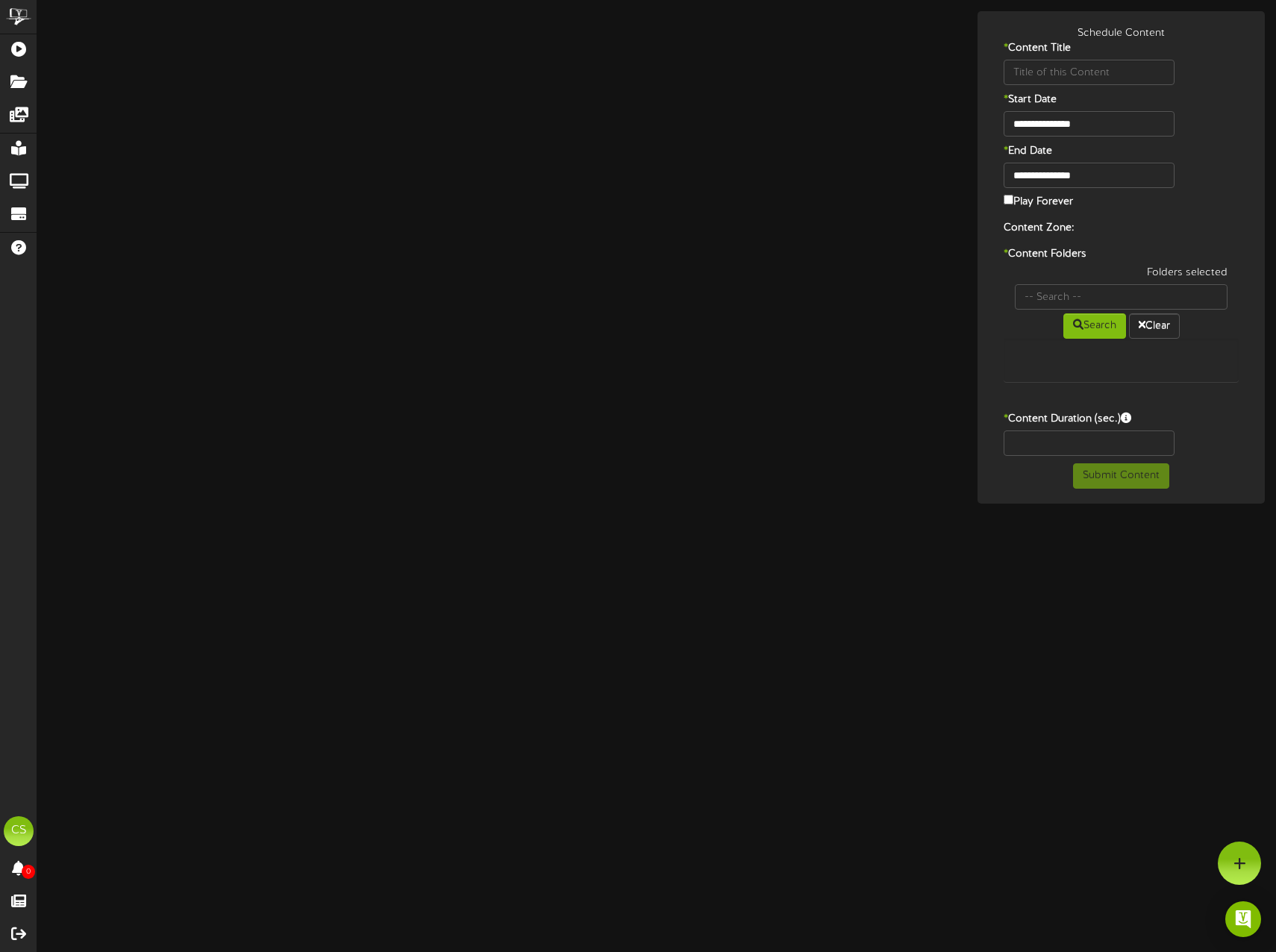
type input "1"
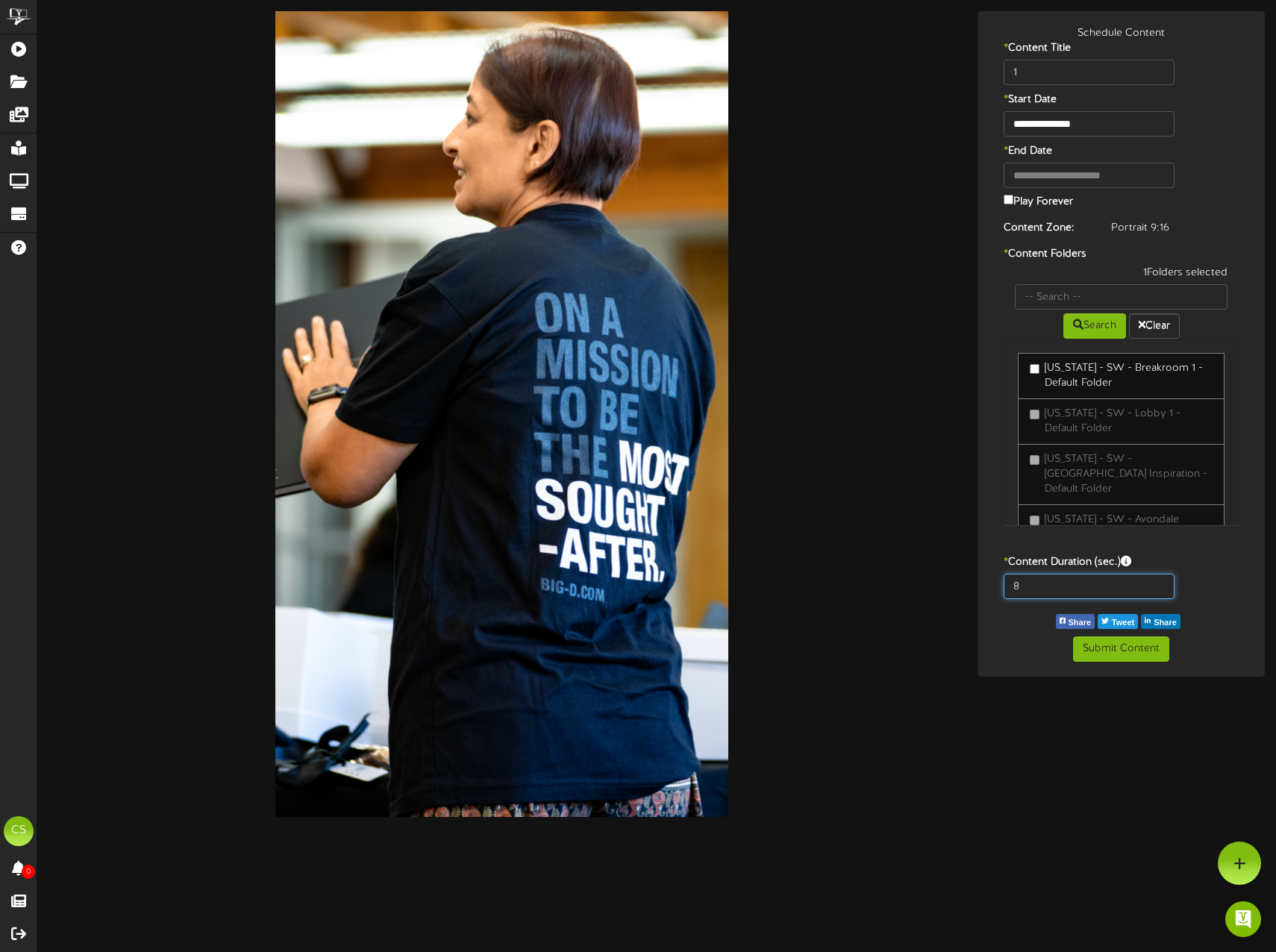
drag, startPoint x: 1051, startPoint y: 587, endPoint x: 928, endPoint y: 582, distance: 123.1
click at [928, 582] on div "**********" at bounding box center [656, 418] width 1238 height 813
type input "60"
click at [1121, 599] on button "Submit Content" at bounding box center [1120, 649] width 96 height 25
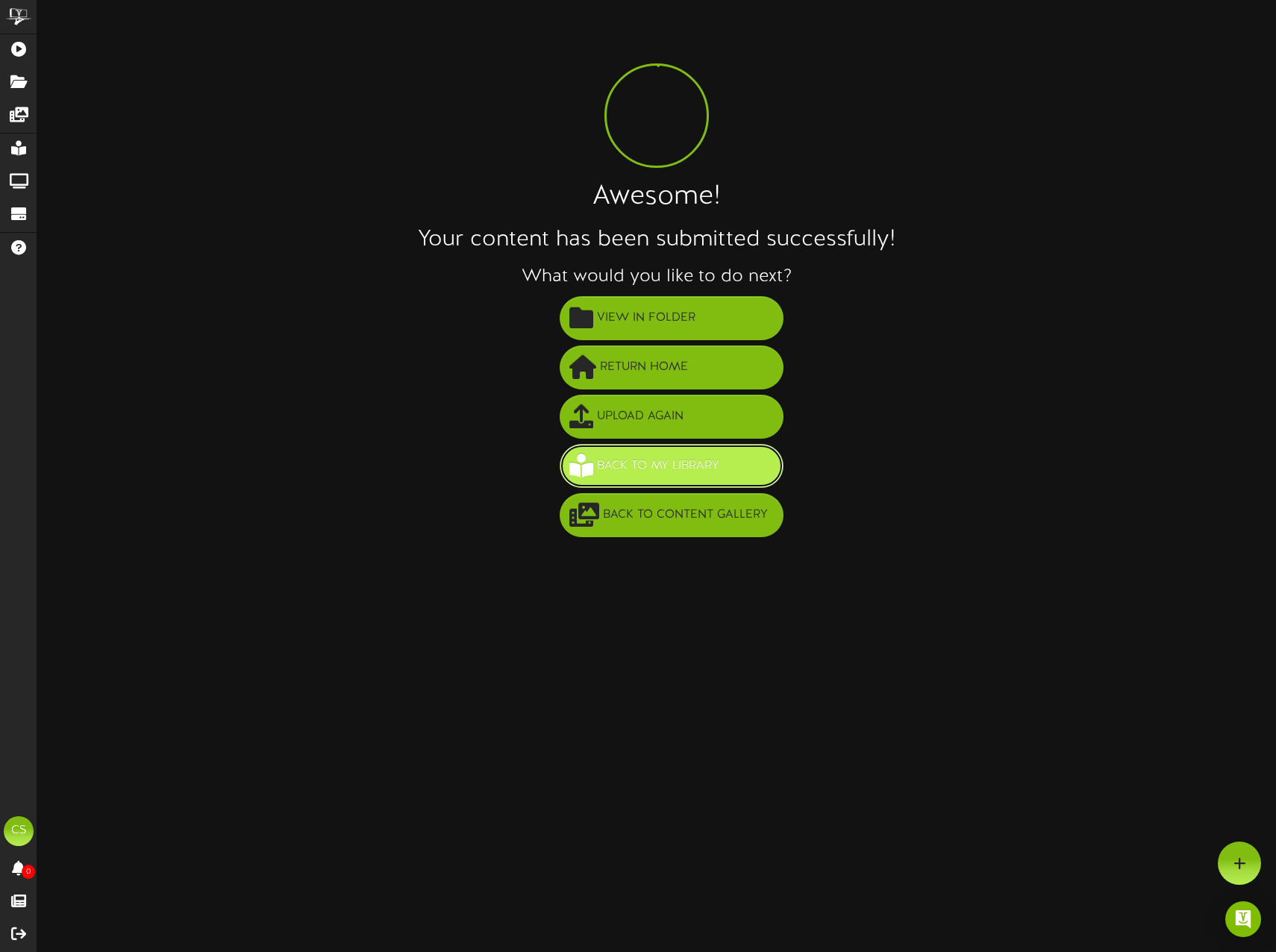
click at [668, 468] on span "Back to My Library" at bounding box center [658, 466] width 130 height 25
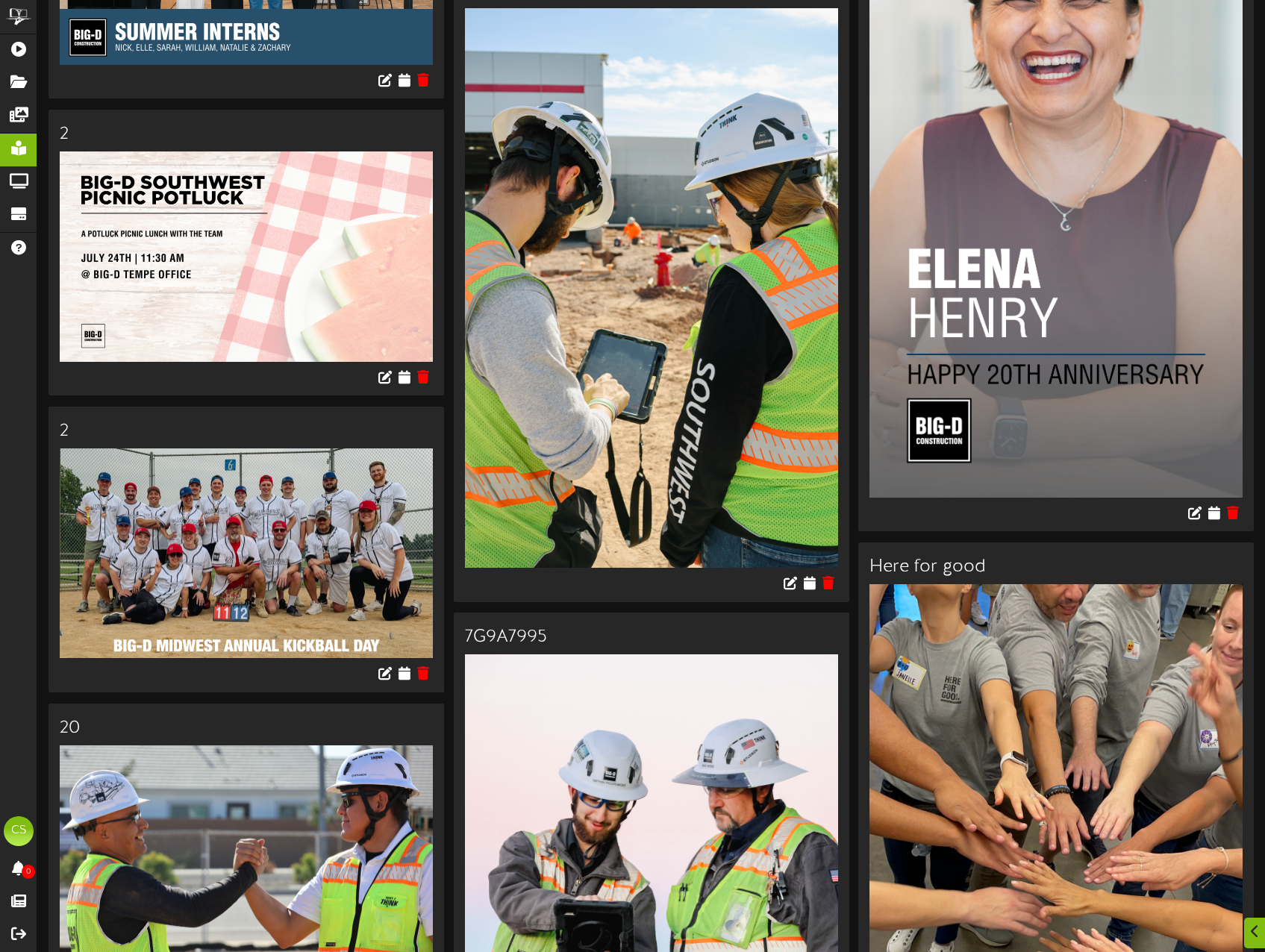
scroll to position [6490, 0]
